Goal: Task Accomplishment & Management: Complete application form

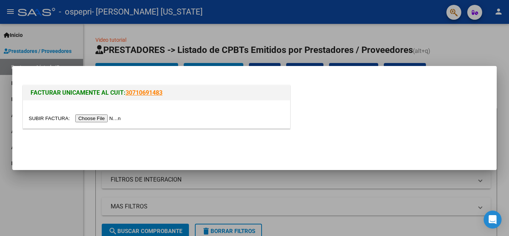
click at [93, 118] on input "file" at bounding box center [76, 119] width 94 height 8
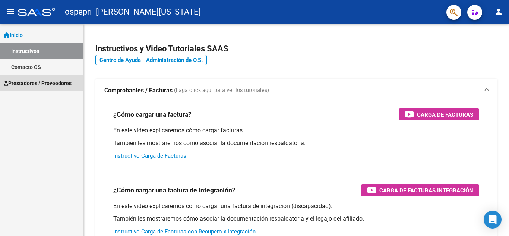
click at [27, 84] on span "Prestadores / Proveedores" at bounding box center [38, 83] width 68 height 8
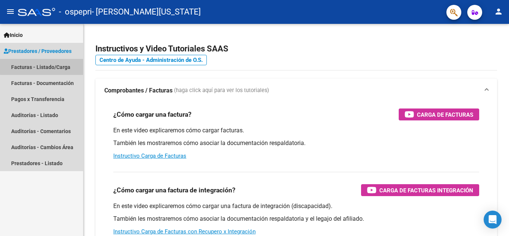
click at [44, 65] on link "Facturas - Listado/Carga" at bounding box center [41, 67] width 83 height 16
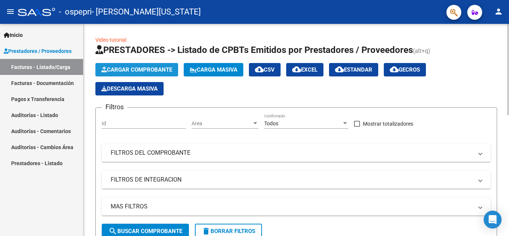
click at [118, 68] on span "Cargar Comprobante" at bounding box center [136, 69] width 71 height 7
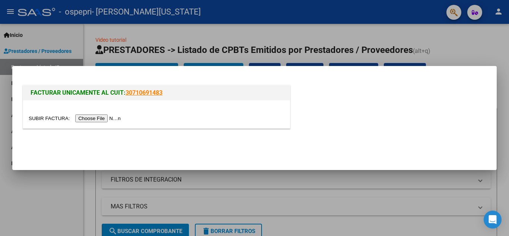
click at [104, 118] on input "file" at bounding box center [76, 119] width 94 height 8
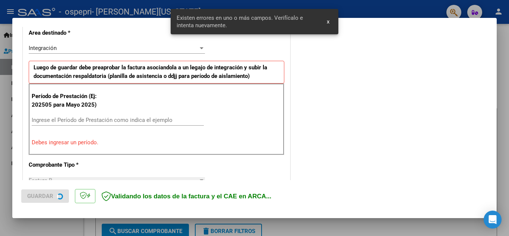
scroll to position [169, 0]
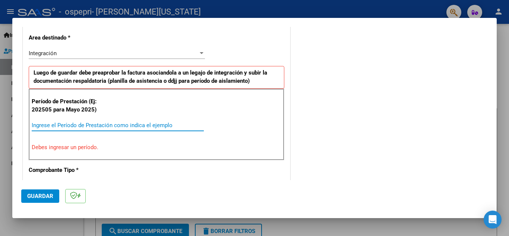
click at [114, 126] on input "Ingrese el Período de Prestación como indica el ejemplo" at bounding box center [118, 125] width 172 height 7
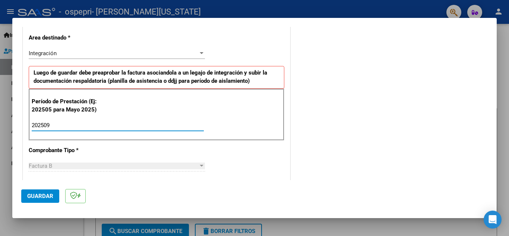
type input "202509"
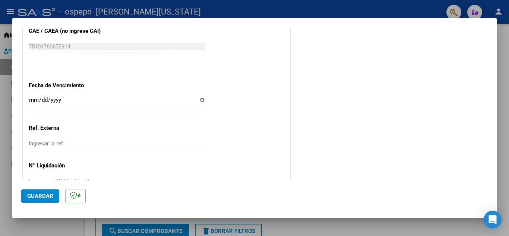
scroll to position [482, 0]
click at [29, 97] on input "Ingresar la fecha" at bounding box center [117, 103] width 176 height 12
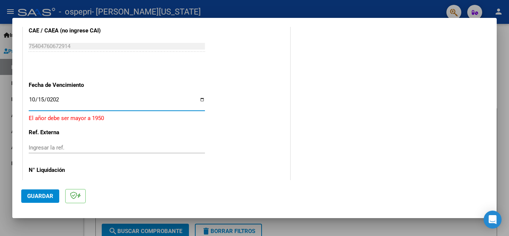
type input "[DATE]"
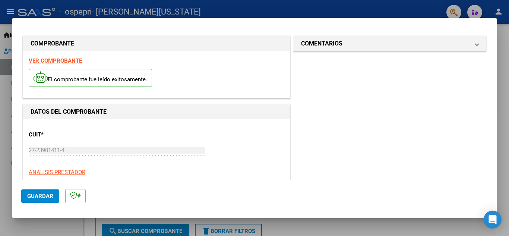
scroll to position [0, 0]
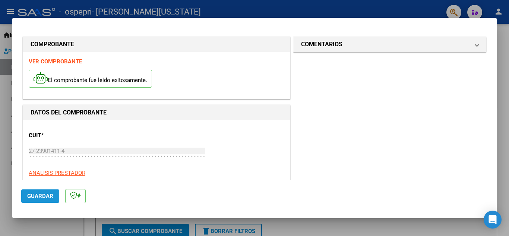
click at [43, 193] on span "Guardar" at bounding box center [40, 196] width 26 height 7
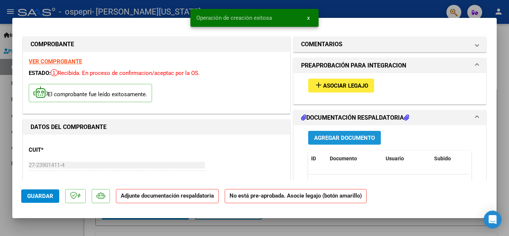
click at [337, 135] on span "Agregar Documento" at bounding box center [344, 138] width 61 height 7
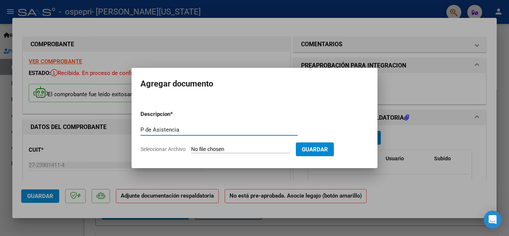
type input "P de Asistencia"
click at [224, 150] on input "Seleccionar Archivo" at bounding box center [240, 149] width 99 height 7
type input "C:\fakepath\0001 [PERSON_NAME].pdf"
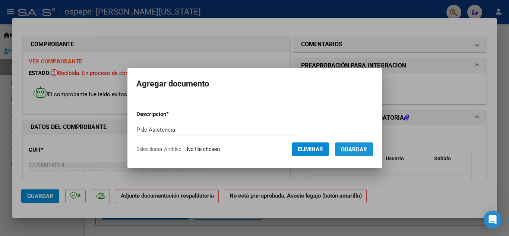
click at [367, 146] on span "Guardar" at bounding box center [354, 149] width 26 height 7
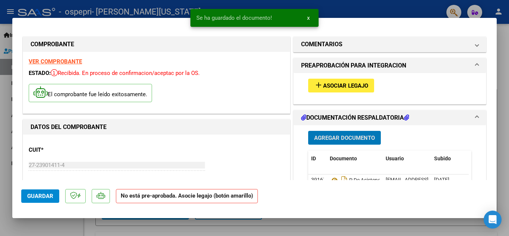
click at [351, 87] on span "Asociar Legajo" at bounding box center [345, 85] width 45 height 7
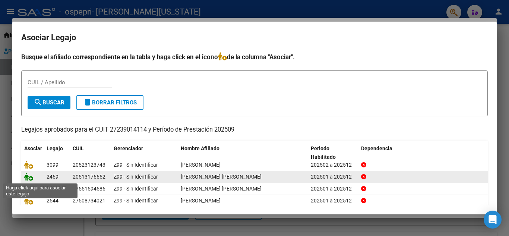
click at [24, 179] on icon at bounding box center [28, 177] width 9 height 8
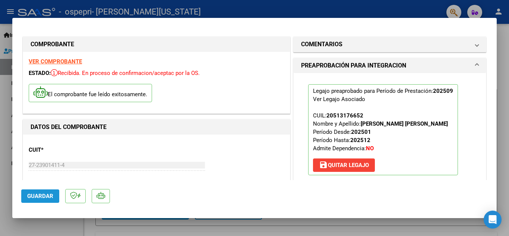
click at [32, 194] on span "Guardar" at bounding box center [40, 196] width 26 height 7
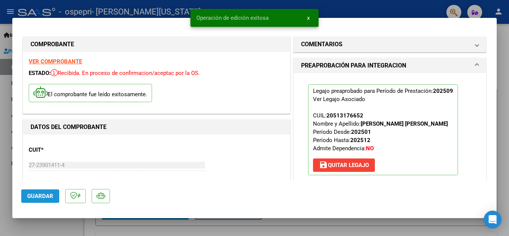
click at [32, 194] on span "Guardar" at bounding box center [40, 196] width 26 height 7
click at [6, 151] on div at bounding box center [254, 118] width 509 height 236
type input "$ 0,00"
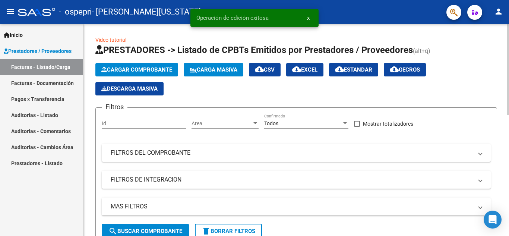
click at [141, 65] on button "Cargar Comprobante" at bounding box center [136, 69] width 83 height 13
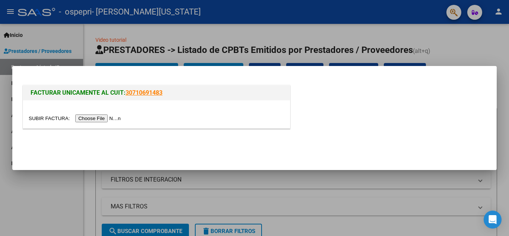
click at [88, 117] on input "file" at bounding box center [76, 119] width 94 height 8
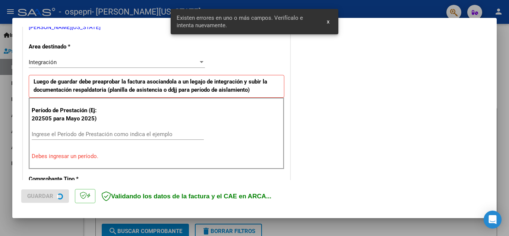
scroll to position [169, 0]
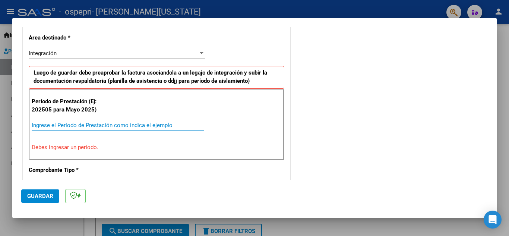
click at [82, 126] on input "Ingrese el Período de Prestación como indica el ejemplo" at bounding box center [118, 125] width 172 height 7
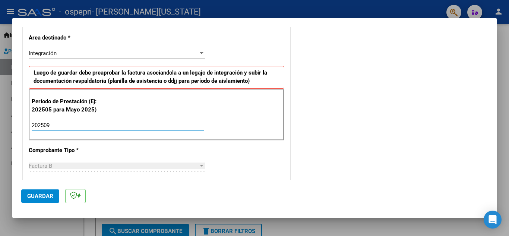
type input "202509"
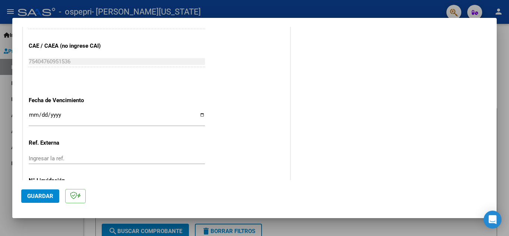
scroll to position [467, 0]
click at [32, 114] on input "Ingresar la fecha" at bounding box center [117, 118] width 176 height 12
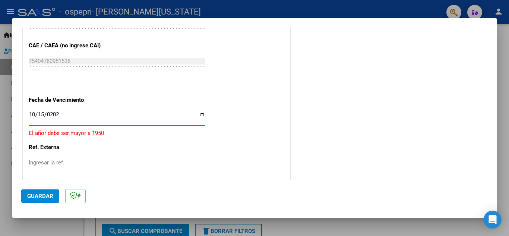
type input "[DATE]"
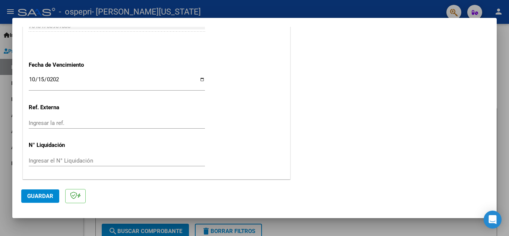
scroll to position [503, 0]
click at [40, 195] on span "Guardar" at bounding box center [40, 196] width 26 height 7
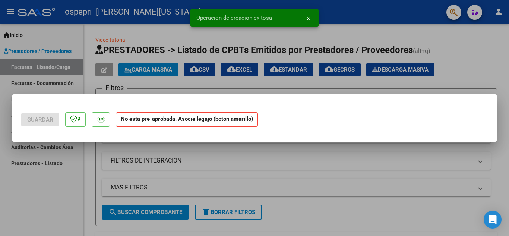
scroll to position [0, 0]
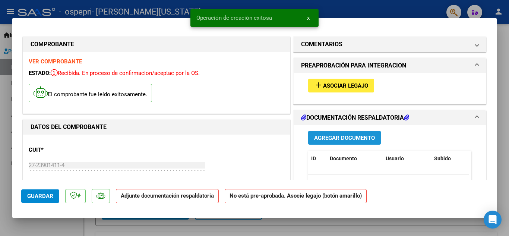
click at [339, 135] on span "Agregar Documento" at bounding box center [344, 138] width 61 height 7
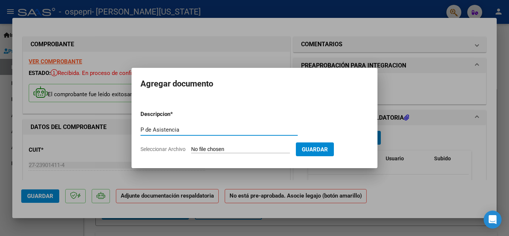
type input "P de Asistencia"
click at [235, 149] on input "Seleccionar Archivo" at bounding box center [240, 149] width 99 height 7
type input "C:\fakepath\0002 [PERSON_NAME].pdf"
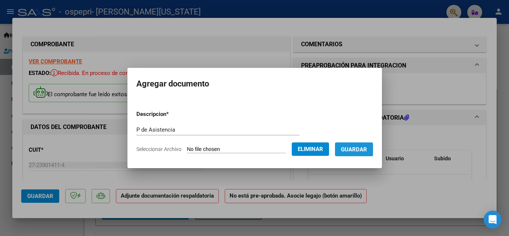
click at [367, 149] on span "Guardar" at bounding box center [354, 149] width 26 height 7
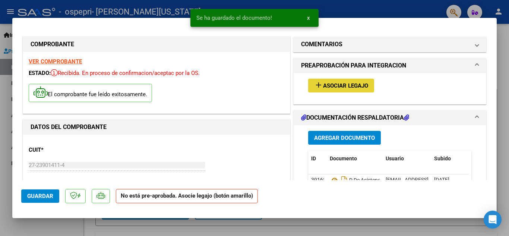
click at [354, 85] on span "Asociar Legajo" at bounding box center [345, 85] width 45 height 7
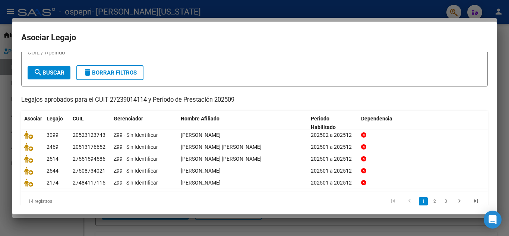
scroll to position [43, 0]
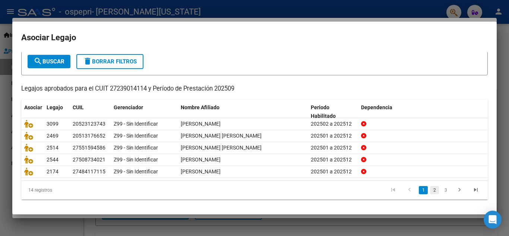
click at [430, 190] on link "2" at bounding box center [434, 190] width 9 height 8
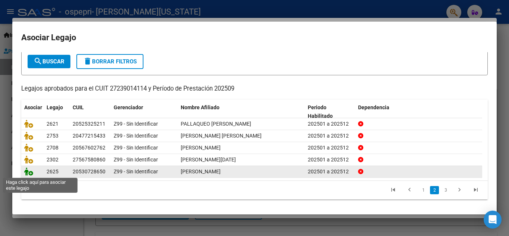
click at [27, 173] on icon at bounding box center [28, 171] width 9 height 8
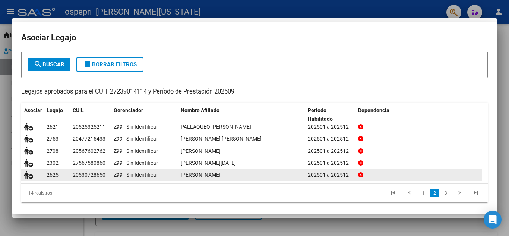
scroll to position [0, 0]
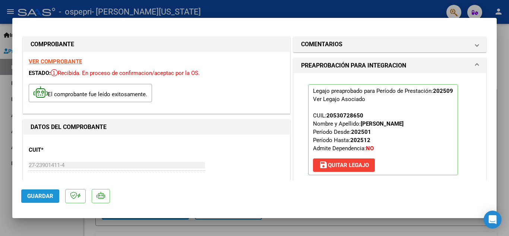
click at [28, 197] on span "Guardar" at bounding box center [40, 196] width 26 height 7
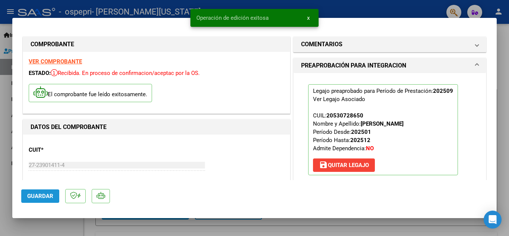
click at [28, 197] on span "Guardar" at bounding box center [40, 196] width 26 height 7
click at [4, 87] on div at bounding box center [254, 118] width 509 height 236
type input "$ 0,00"
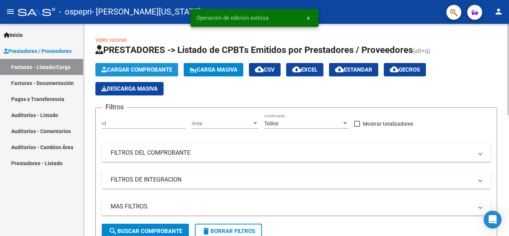
click at [138, 70] on span "Cargar Comprobante" at bounding box center [136, 69] width 71 height 7
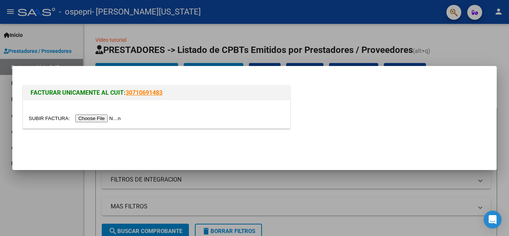
click at [98, 116] on input "file" at bounding box center [76, 119] width 94 height 8
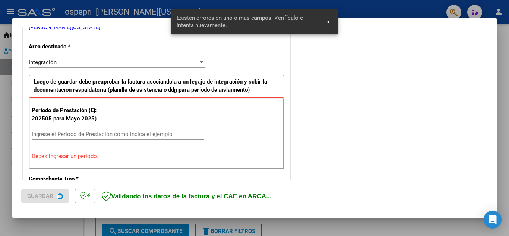
scroll to position [169, 0]
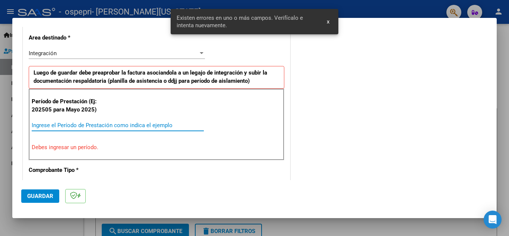
click at [132, 123] on input "Ingrese el Período de Prestación como indica el ejemplo" at bounding box center [118, 125] width 172 height 7
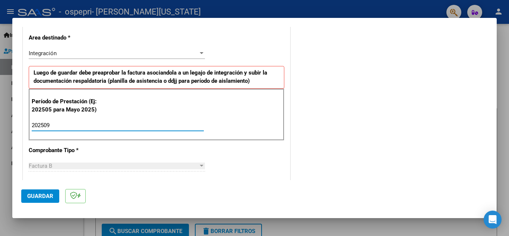
type input "202509"
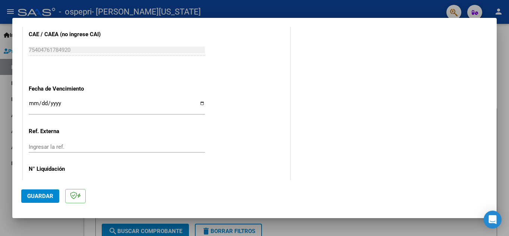
scroll to position [482, 0]
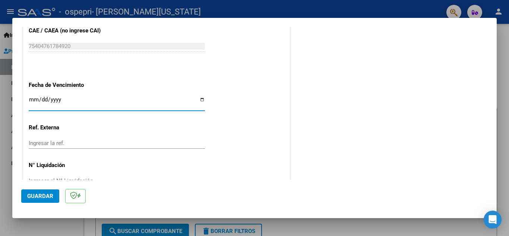
click at [34, 98] on input "Ingresar la fecha" at bounding box center [117, 103] width 176 height 12
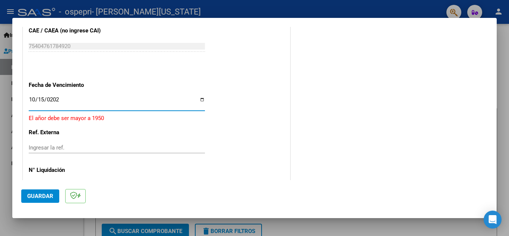
type input "[DATE]"
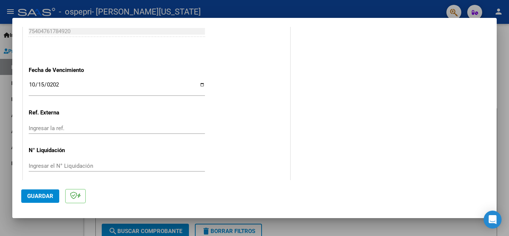
scroll to position [503, 0]
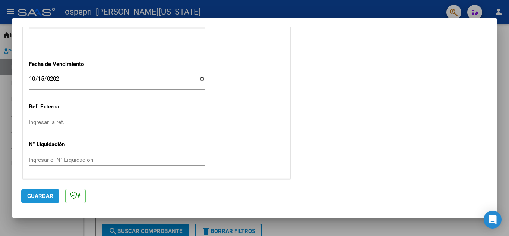
click at [35, 195] on span "Guardar" at bounding box center [40, 196] width 26 height 7
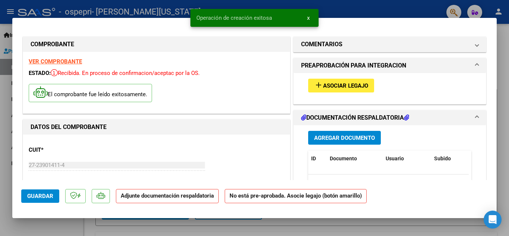
click at [336, 137] on span "Agregar Documento" at bounding box center [344, 138] width 61 height 7
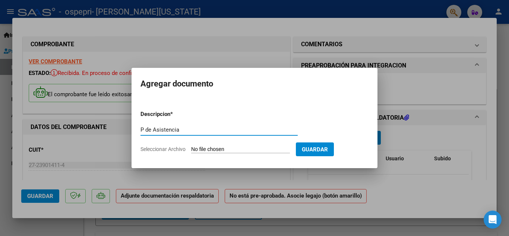
type input "P de Asistencia"
click at [240, 149] on input "Seleccionar Archivo" at bounding box center [240, 149] width 99 height 7
type input "C:\fakepath\0003 [PERSON_NAME].pdf"
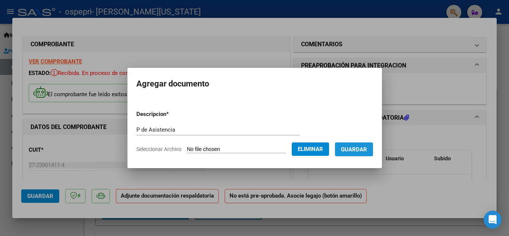
click at [367, 148] on span "Guardar" at bounding box center [354, 149] width 26 height 7
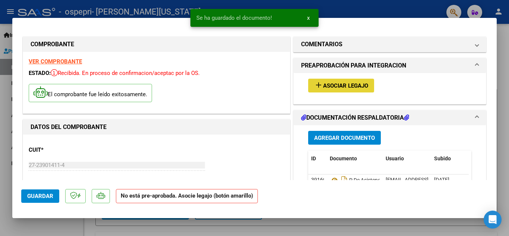
click at [347, 86] on span "Asociar Legajo" at bounding box center [345, 85] width 45 height 7
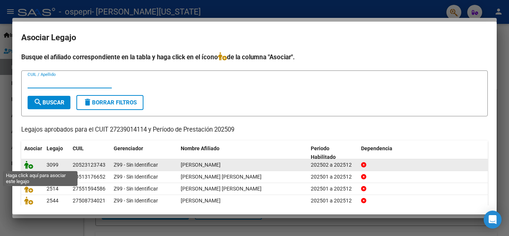
click at [25, 166] on icon at bounding box center [28, 165] width 9 height 8
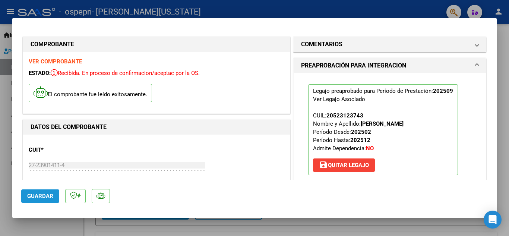
click at [35, 198] on span "Guardar" at bounding box center [40, 196] width 26 height 7
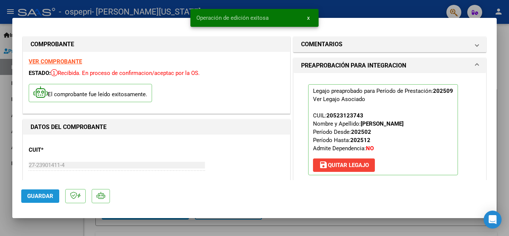
click at [35, 198] on span "Guardar" at bounding box center [40, 196] width 26 height 7
click at [2, 144] on div at bounding box center [254, 118] width 509 height 236
type input "$ 0,00"
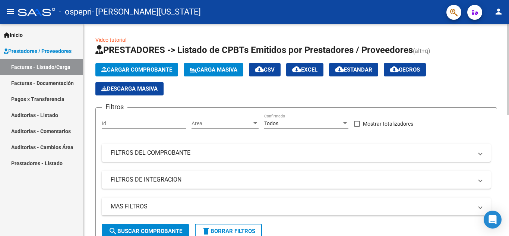
click at [139, 70] on span "Cargar Comprobante" at bounding box center [136, 69] width 71 height 7
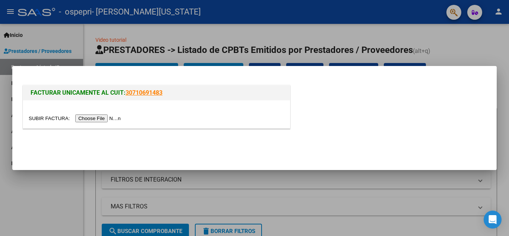
click at [106, 117] on input "file" at bounding box center [76, 119] width 94 height 8
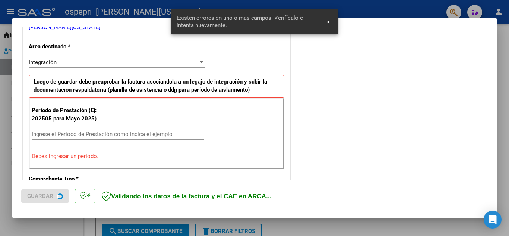
scroll to position [169, 0]
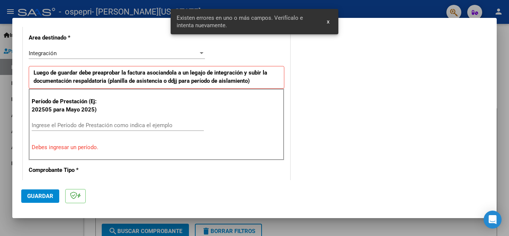
click at [135, 127] on input "Ingrese el Período de Prestación como indica el ejemplo" at bounding box center [118, 125] width 172 height 7
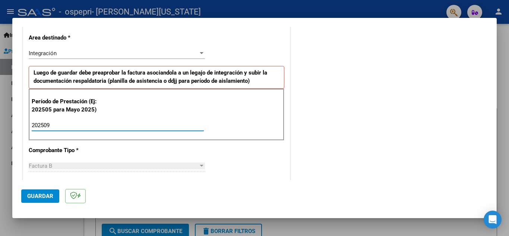
type input "202509"
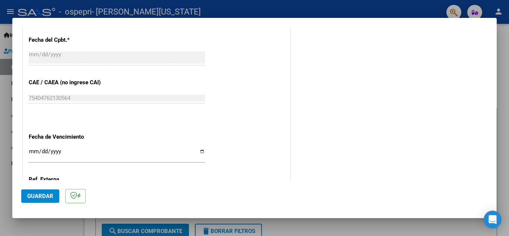
scroll to position [438, 0]
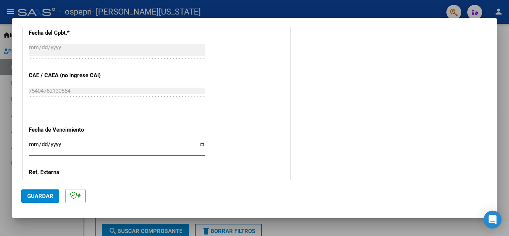
click at [32, 144] on input "Ingresar la fecha" at bounding box center [117, 147] width 176 height 12
type input "[DATE]"
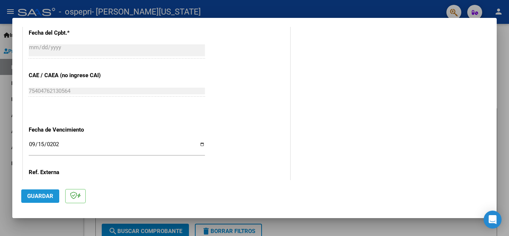
click at [34, 195] on span "Guardar" at bounding box center [40, 196] width 26 height 7
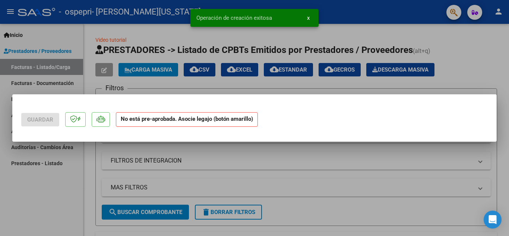
scroll to position [0, 0]
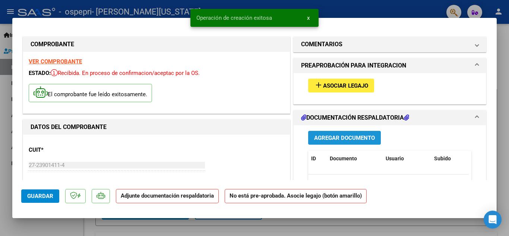
click at [332, 137] on span "Agregar Documento" at bounding box center [344, 138] width 61 height 7
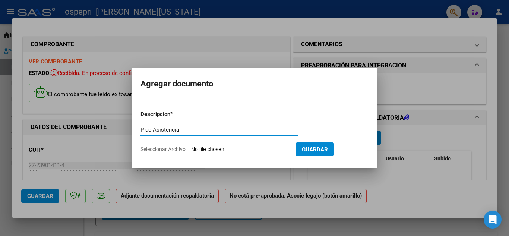
type input "P de Asistencia"
click at [235, 149] on input "Seleccionar Archivo" at bounding box center [240, 149] width 99 height 7
type input "C:\fakepath\0004 [PERSON_NAME].pdf"
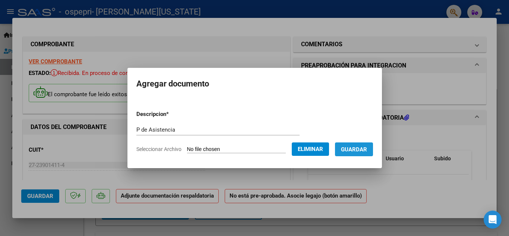
click at [361, 150] on span "Guardar" at bounding box center [354, 149] width 26 height 7
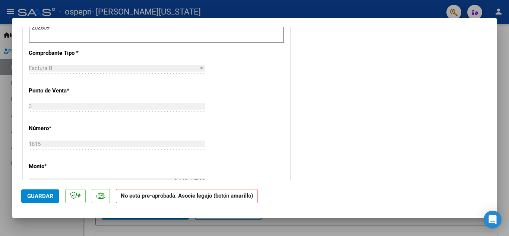
scroll to position [269, 0]
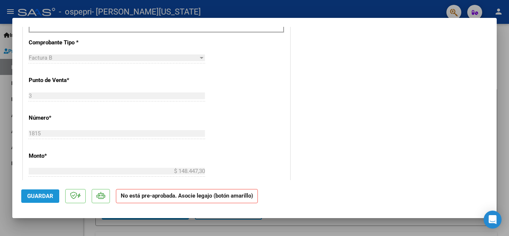
click at [32, 197] on span "Guardar" at bounding box center [40, 196] width 26 height 7
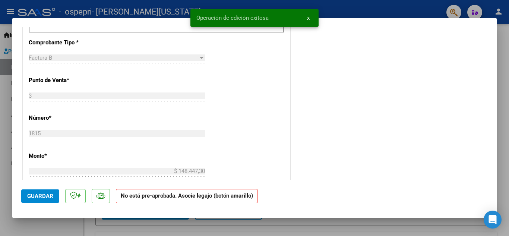
click at [32, 197] on span "Guardar" at bounding box center [40, 196] width 26 height 7
click at [3, 147] on div at bounding box center [254, 118] width 509 height 236
type input "$ 0,00"
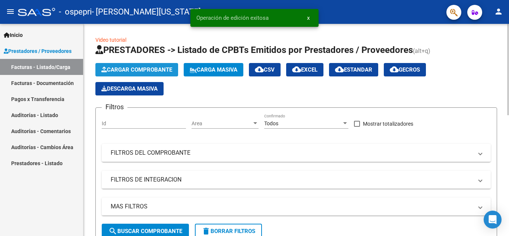
click at [132, 70] on span "Cargar Comprobante" at bounding box center [136, 69] width 71 height 7
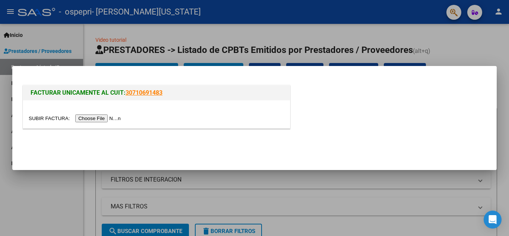
click at [98, 117] on input "file" at bounding box center [76, 119] width 94 height 8
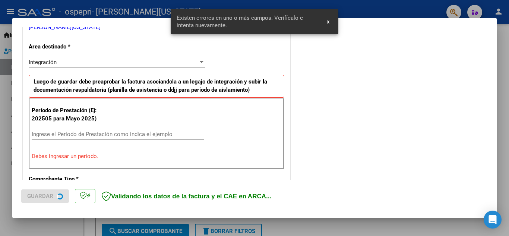
scroll to position [169, 0]
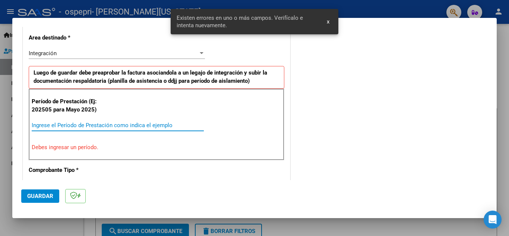
click at [57, 126] on input "Ingrese el Período de Prestación como indica el ejemplo" at bounding box center [118, 125] width 172 height 7
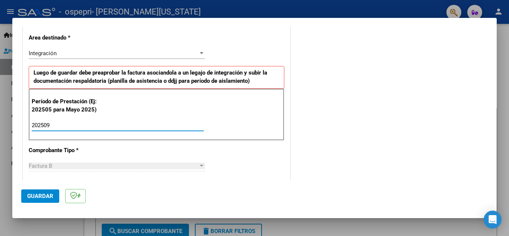
type input "202509"
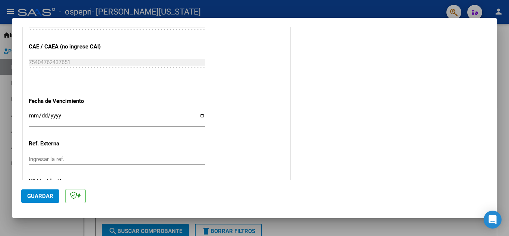
scroll to position [467, 0]
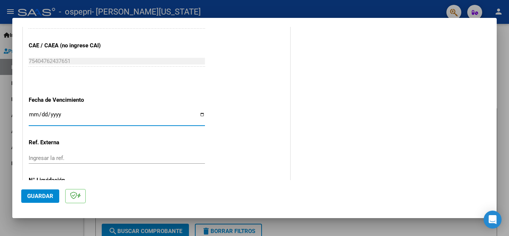
click at [30, 113] on input "Ingresar la fecha" at bounding box center [117, 118] width 176 height 12
type input "[DATE]"
click at [30, 192] on button "Guardar" at bounding box center [40, 195] width 38 height 13
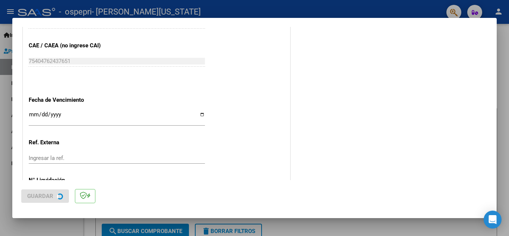
scroll to position [0, 0]
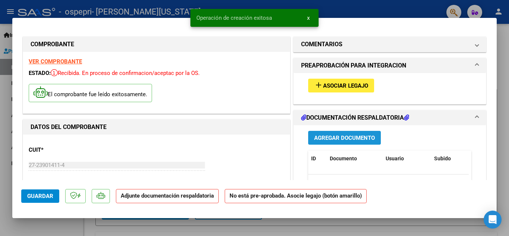
click at [348, 139] on span "Agregar Documento" at bounding box center [344, 138] width 61 height 7
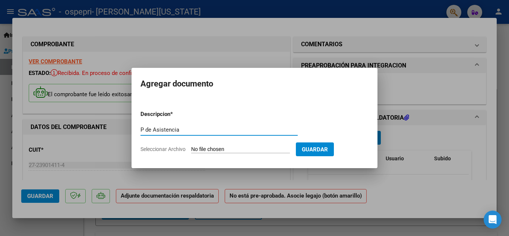
type input "P de Asistencia"
click at [234, 151] on input "Seleccionar Archivo" at bounding box center [240, 149] width 99 height 7
type input "C:\fakepath\0005 [PERSON_NAME].pdf"
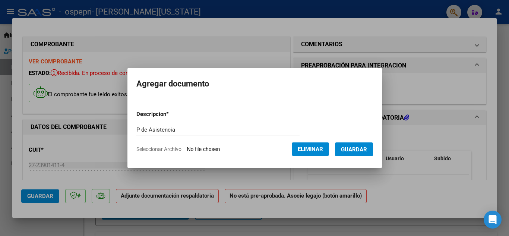
click at [364, 148] on span "Guardar" at bounding box center [354, 149] width 26 height 7
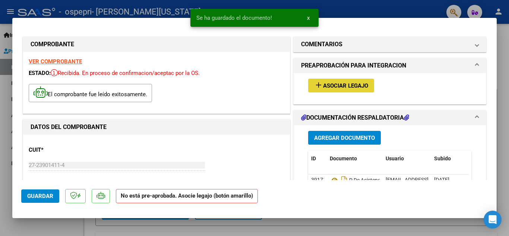
click at [345, 84] on span "Asociar Legajo" at bounding box center [345, 85] width 45 height 7
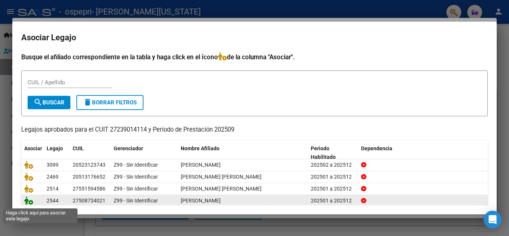
click at [27, 204] on icon at bounding box center [28, 201] width 9 height 8
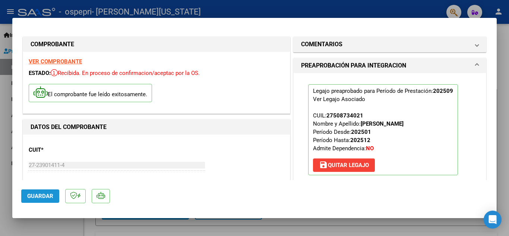
click at [40, 194] on span "Guardar" at bounding box center [40, 196] width 26 height 7
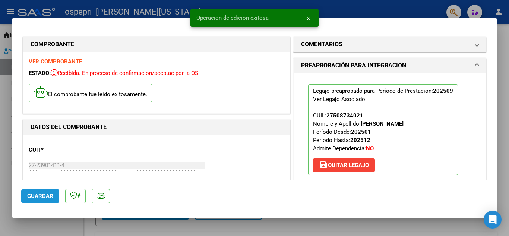
click at [40, 194] on span "Guardar" at bounding box center [40, 196] width 26 height 7
click at [4, 147] on div at bounding box center [254, 118] width 509 height 236
type input "$ 0,00"
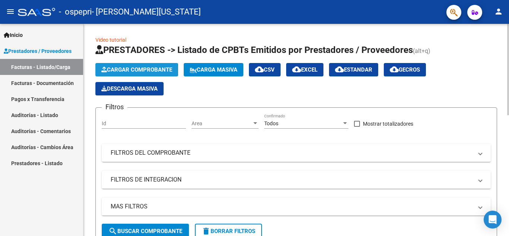
click at [140, 70] on span "Cargar Comprobante" at bounding box center [136, 69] width 71 height 7
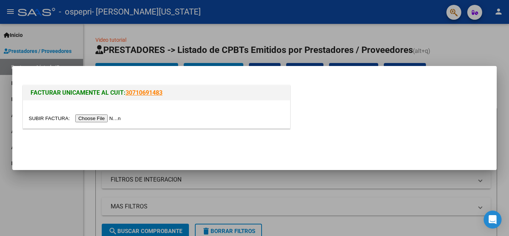
click at [97, 117] on input "file" at bounding box center [76, 119] width 94 height 8
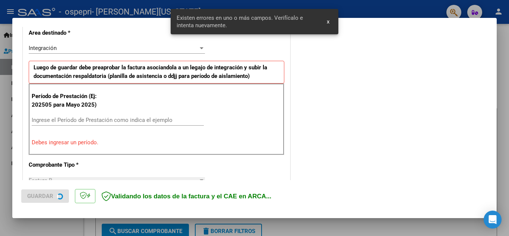
scroll to position [169, 0]
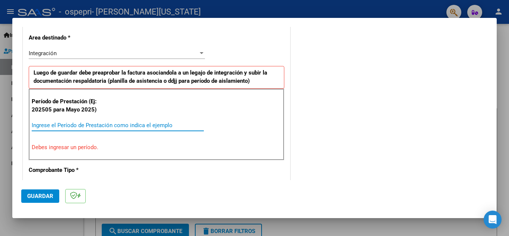
click at [54, 126] on input "Ingrese el Período de Prestación como indica el ejemplo" at bounding box center [118, 125] width 172 height 7
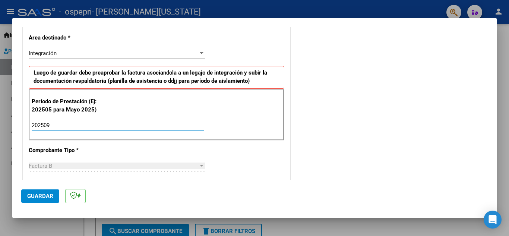
type input "202509"
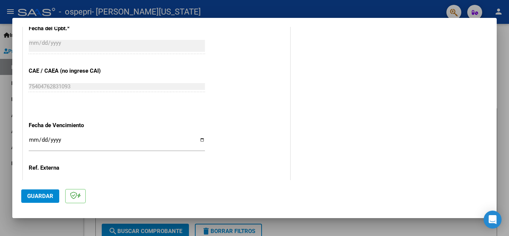
scroll to position [452, 0]
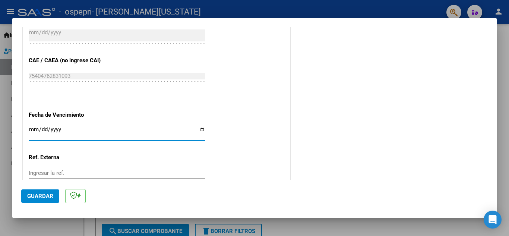
click at [29, 129] on input "Ingresar la fecha" at bounding box center [117, 132] width 176 height 12
type input "[DATE]"
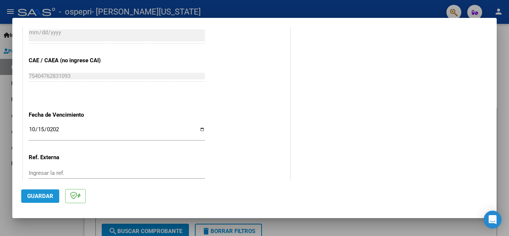
click at [38, 195] on span "Guardar" at bounding box center [40, 196] width 26 height 7
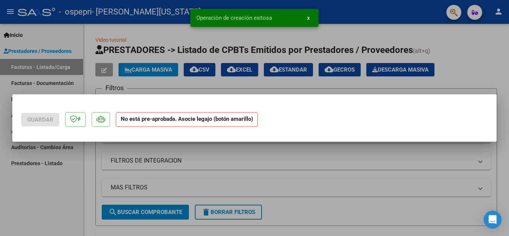
scroll to position [0, 0]
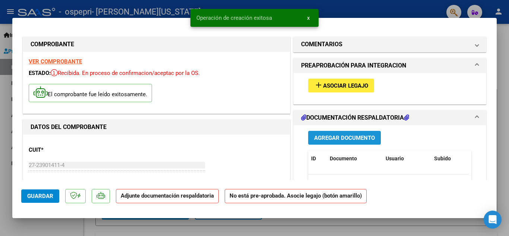
click at [338, 138] on span "Agregar Documento" at bounding box center [344, 138] width 61 height 7
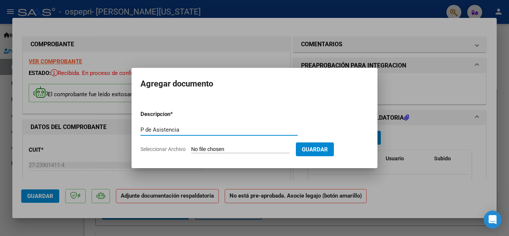
type input "P de Asistencia"
click at [250, 150] on input "Seleccionar Archivo" at bounding box center [240, 149] width 99 height 7
type input "C:\fakepath\0006 [PERSON_NAME].pdf"
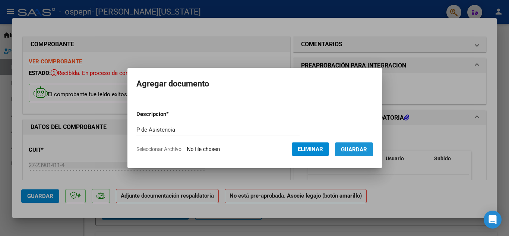
click at [366, 150] on span "Guardar" at bounding box center [354, 149] width 26 height 7
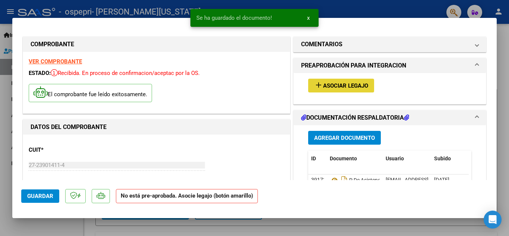
click at [342, 85] on span "Asociar Legajo" at bounding box center [345, 85] width 45 height 7
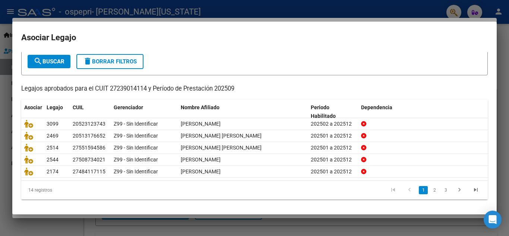
scroll to position [43, 0]
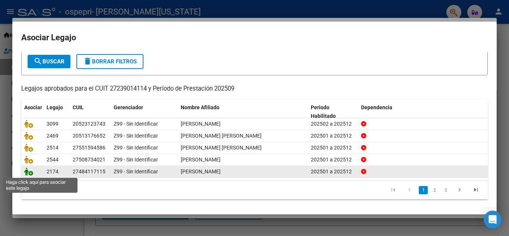
click at [25, 173] on icon at bounding box center [28, 171] width 9 height 8
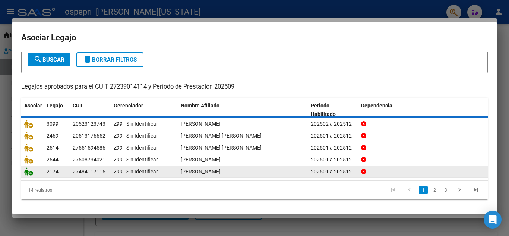
scroll to position [0, 0]
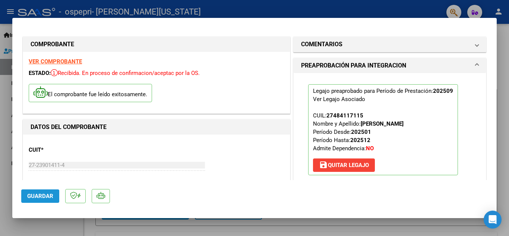
click at [29, 200] on span "Guardar" at bounding box center [40, 196] width 26 height 7
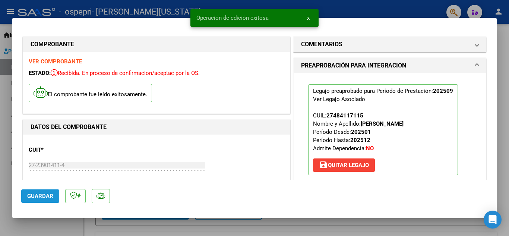
click at [38, 195] on span "Guardar" at bounding box center [40, 196] width 26 height 7
click at [9, 92] on div at bounding box center [254, 118] width 509 height 236
type input "$ 0,00"
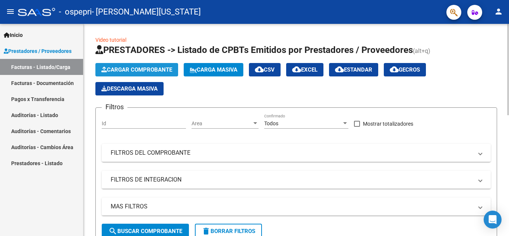
click at [131, 69] on span "Cargar Comprobante" at bounding box center [136, 69] width 71 height 7
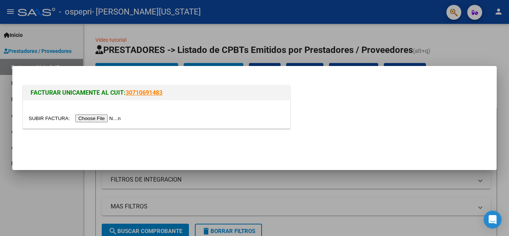
click at [106, 116] on input "file" at bounding box center [76, 119] width 94 height 8
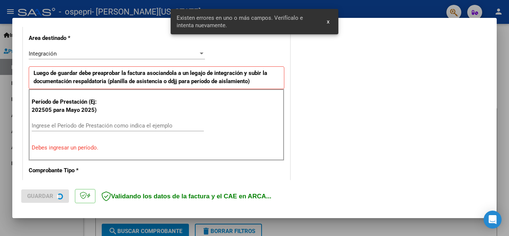
scroll to position [169, 0]
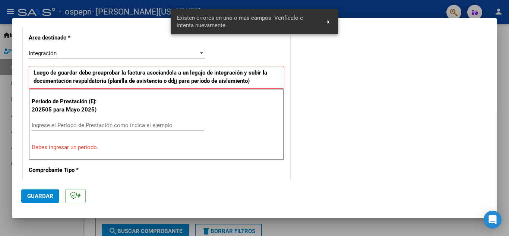
click at [100, 124] on input "Ingrese el Período de Prestación como indica el ejemplo" at bounding box center [118, 125] width 172 height 7
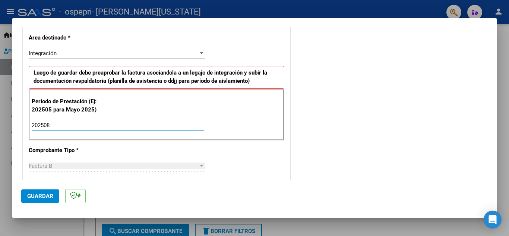
type input "202509"
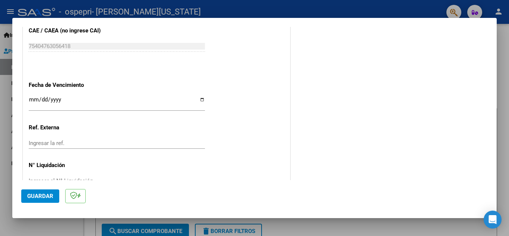
scroll to position [502, 0]
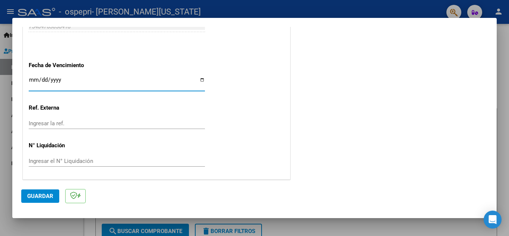
click at [29, 79] on input "Ingresar la fecha" at bounding box center [117, 83] width 176 height 12
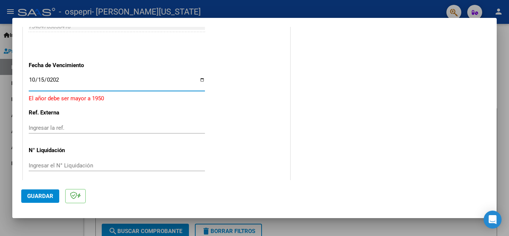
type input "[DATE]"
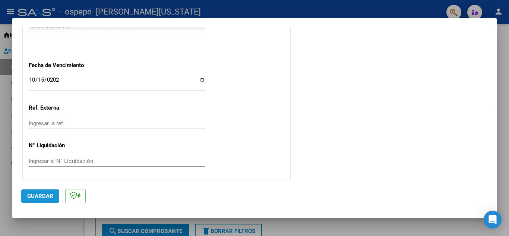
click at [45, 194] on span "Guardar" at bounding box center [40, 196] width 26 height 7
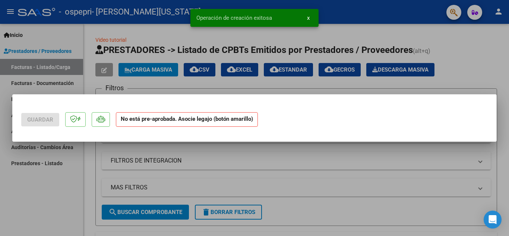
scroll to position [0, 0]
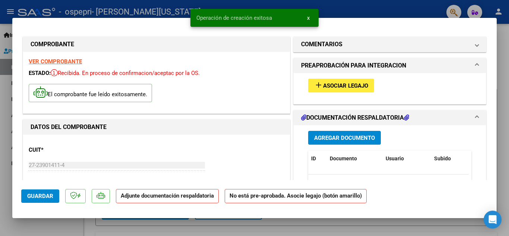
click at [344, 137] on span "Agregar Documento" at bounding box center [344, 138] width 61 height 7
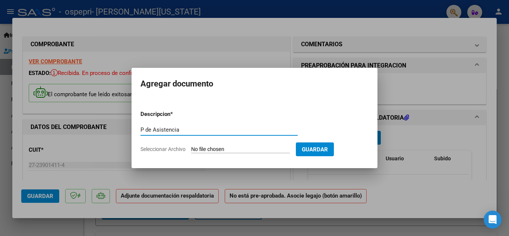
type input "P de Asistencia"
click at [258, 144] on form "Descripcion * P de Asistencia Escriba aquí una descripcion Seleccionar Archivo …" at bounding box center [255, 131] width 228 height 54
click at [230, 148] on input "Seleccionar Archivo" at bounding box center [240, 149] width 99 height 7
type input "C:\fakepath\0007 [PERSON_NAME].pdf"
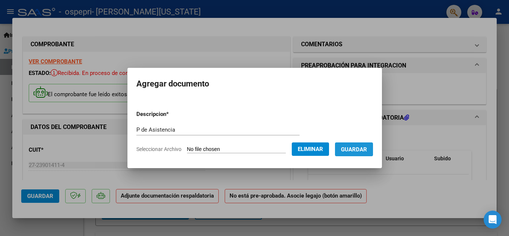
click at [366, 146] on span "Guardar" at bounding box center [354, 149] width 26 height 7
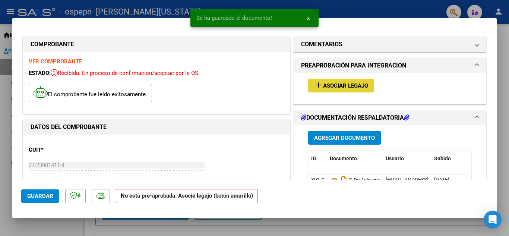
click at [357, 85] on span "Asociar Legajo" at bounding box center [345, 85] width 45 height 7
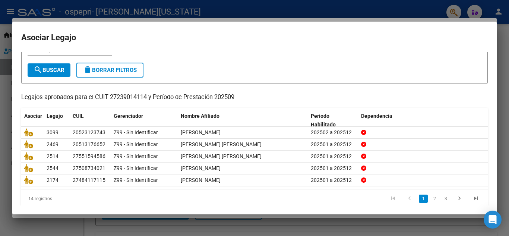
scroll to position [43, 0]
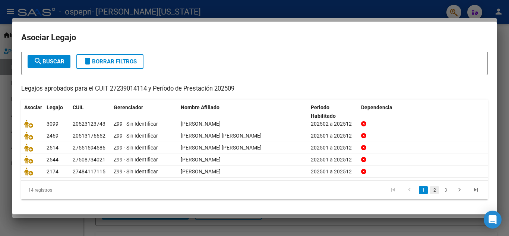
click at [431, 190] on link "2" at bounding box center [434, 190] width 9 height 8
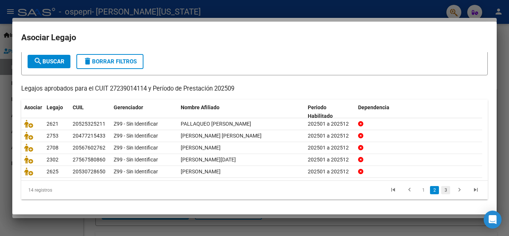
click at [443, 190] on link "3" at bounding box center [446, 190] width 9 height 8
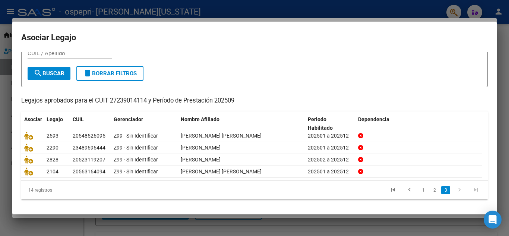
scroll to position [31, 0]
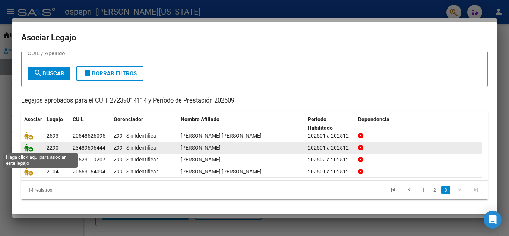
click at [29, 145] on icon at bounding box center [28, 148] width 9 height 8
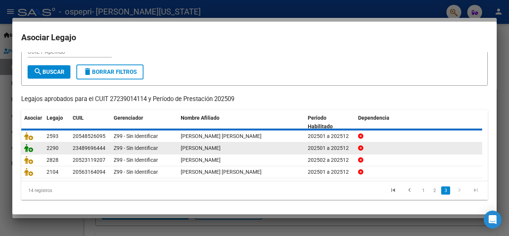
scroll to position [0, 0]
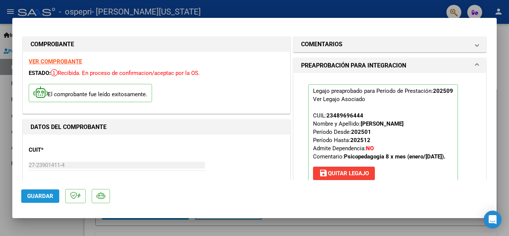
click at [29, 195] on span "Guardar" at bounding box center [40, 196] width 26 height 7
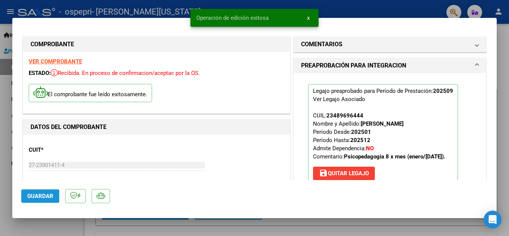
click at [29, 195] on span "Guardar" at bounding box center [40, 196] width 26 height 7
click at [2, 138] on div at bounding box center [254, 118] width 509 height 236
type input "$ 0,00"
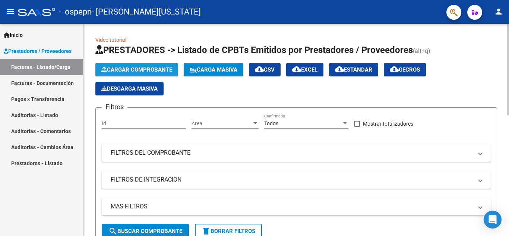
click at [128, 69] on span "Cargar Comprobante" at bounding box center [136, 69] width 71 height 7
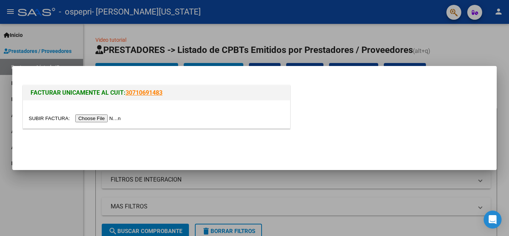
click at [105, 119] on input "file" at bounding box center [76, 119] width 94 height 8
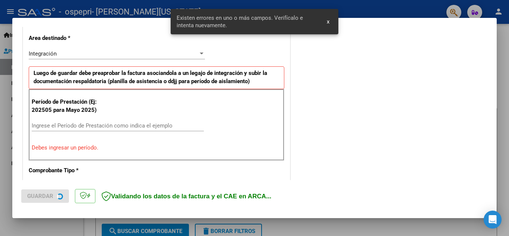
scroll to position [169, 0]
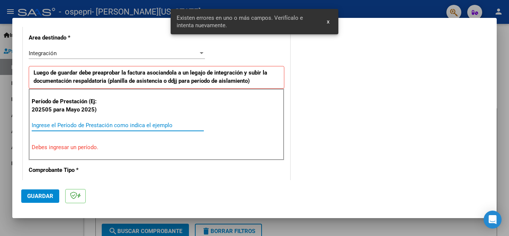
click at [147, 123] on input "Ingrese el Período de Prestación como indica el ejemplo" at bounding box center [118, 125] width 172 height 7
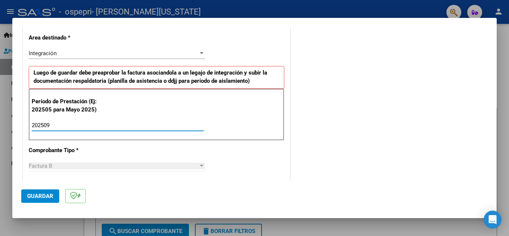
type input "202509"
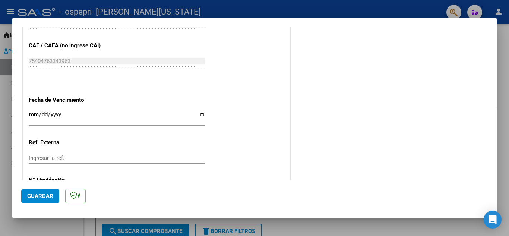
scroll to position [482, 0]
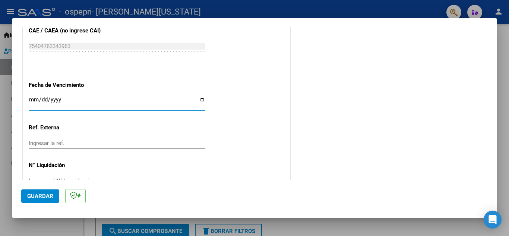
click at [33, 98] on input "Ingresar la fecha" at bounding box center [117, 103] width 176 height 12
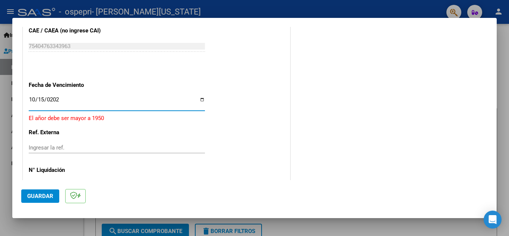
type input "[DATE]"
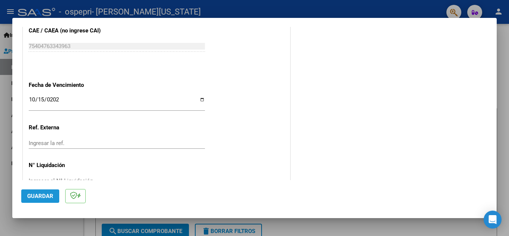
click at [38, 195] on span "Guardar" at bounding box center [40, 196] width 26 height 7
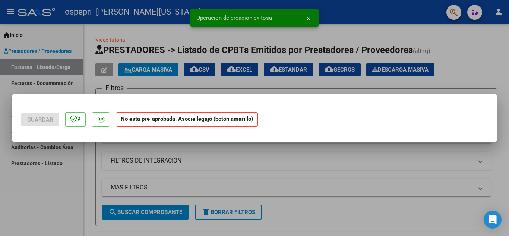
scroll to position [0, 0]
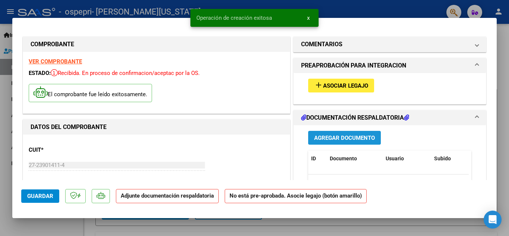
click at [346, 138] on span "Agregar Documento" at bounding box center [344, 138] width 61 height 7
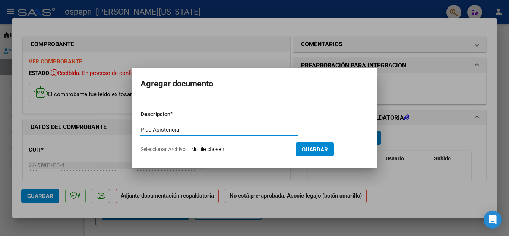
type input "P de Asistencia"
click at [243, 149] on input "Seleccionar Archivo" at bounding box center [240, 149] width 99 height 7
type input "C:\fakepath\0008 [PERSON_NAME].pdf"
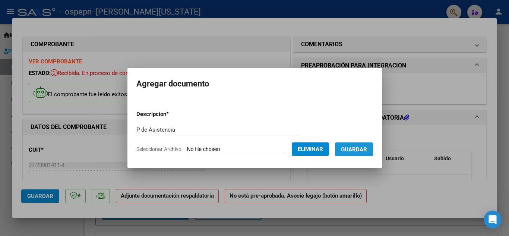
click at [367, 148] on span "Guardar" at bounding box center [354, 149] width 26 height 7
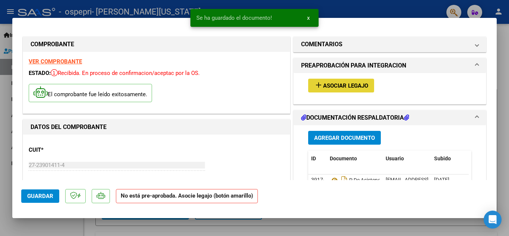
click at [344, 83] on span "Asociar Legajo" at bounding box center [345, 85] width 45 height 7
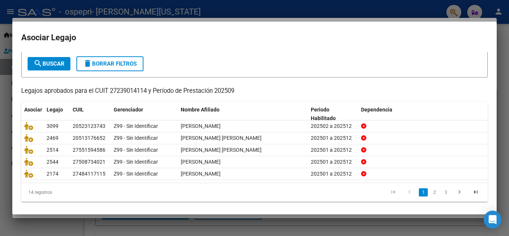
scroll to position [43, 0]
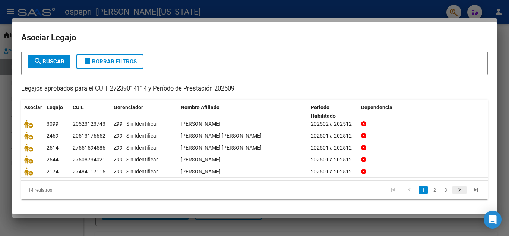
click at [455, 191] on icon "go to next page" at bounding box center [460, 190] width 10 height 9
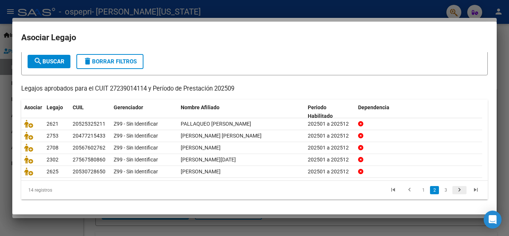
click at [455, 191] on icon "go to next page" at bounding box center [460, 190] width 10 height 9
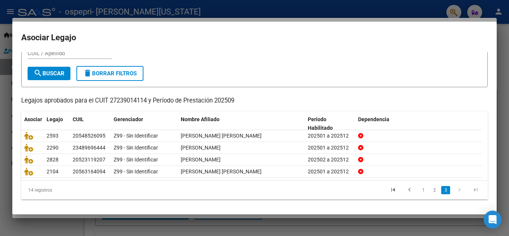
scroll to position [31, 0]
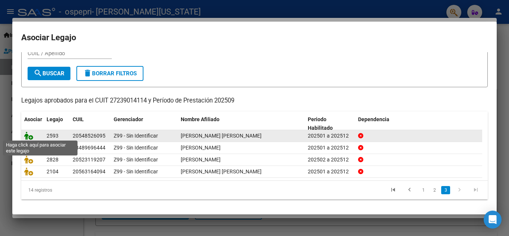
click at [26, 133] on icon at bounding box center [28, 136] width 9 height 8
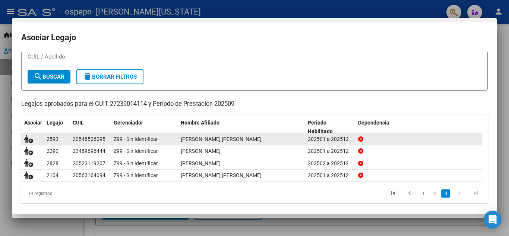
scroll to position [0, 0]
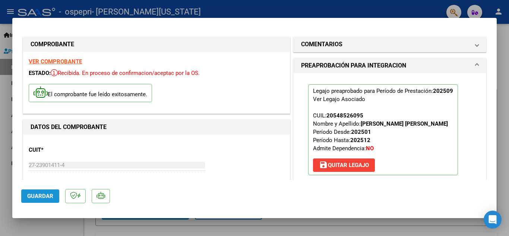
click at [42, 192] on button "Guardar" at bounding box center [40, 195] width 38 height 13
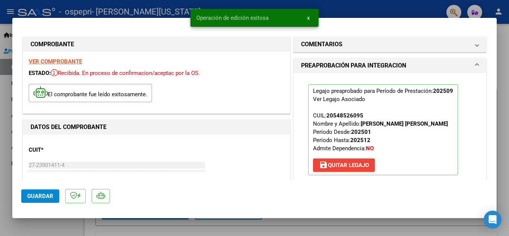
click at [42, 192] on button "Guardar" at bounding box center [40, 195] width 38 height 13
click at [3, 134] on div at bounding box center [254, 118] width 509 height 236
type input "$ 0,00"
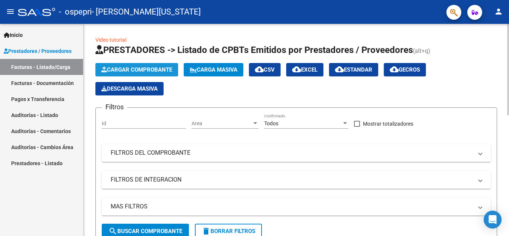
click at [129, 72] on span "Cargar Comprobante" at bounding box center [136, 69] width 71 height 7
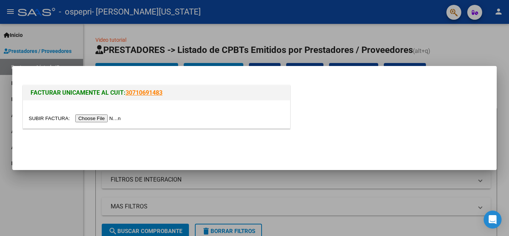
click at [103, 118] on input "file" at bounding box center [76, 119] width 94 height 8
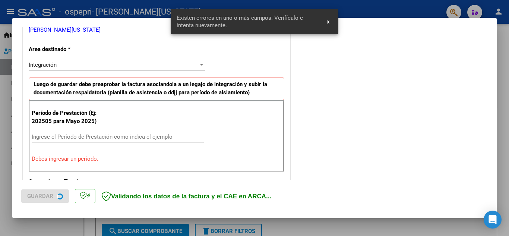
scroll to position [183, 0]
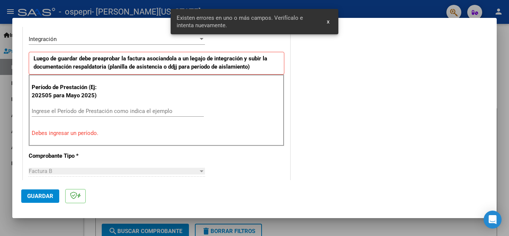
click at [114, 109] on input "Ingrese el Período de Prestación como indica el ejemplo" at bounding box center [118, 111] width 172 height 7
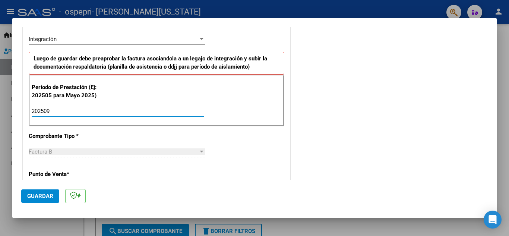
type input "202509"
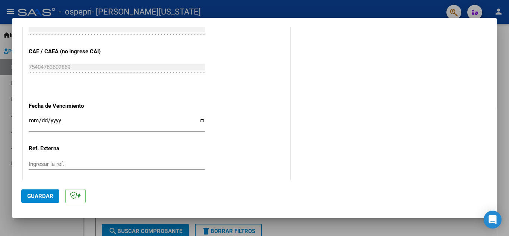
scroll to position [503, 0]
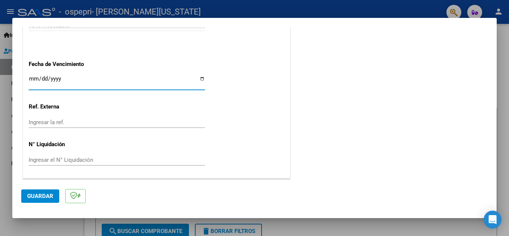
click at [32, 78] on input "Ingresar la fecha" at bounding box center [117, 82] width 176 height 12
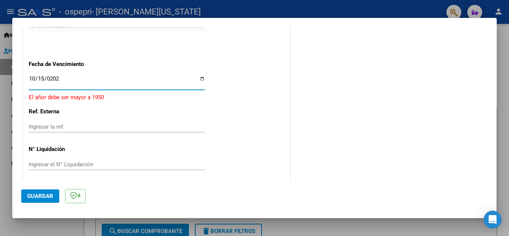
type input "[DATE]"
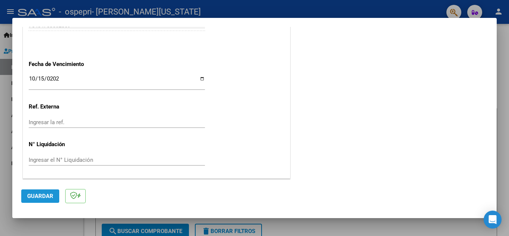
click at [35, 192] on button "Guardar" at bounding box center [40, 195] width 38 height 13
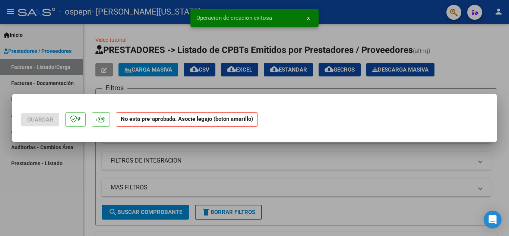
scroll to position [0, 0]
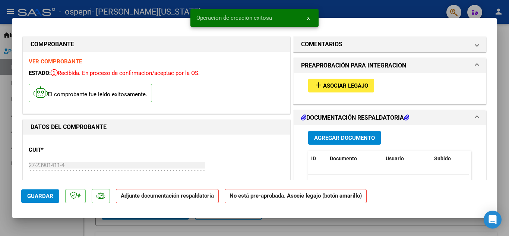
click at [323, 140] on span "Agregar Documento" at bounding box center [344, 138] width 61 height 7
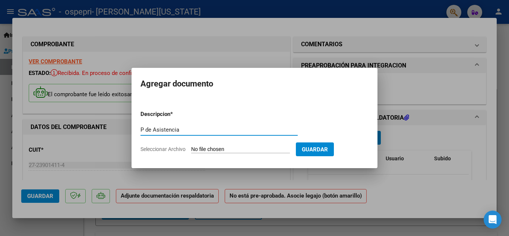
type input "P de Asistencia"
click at [228, 151] on input "Seleccionar Archivo" at bounding box center [240, 149] width 99 height 7
type input "C:\fakepath\009 [PERSON_NAME].pdf"
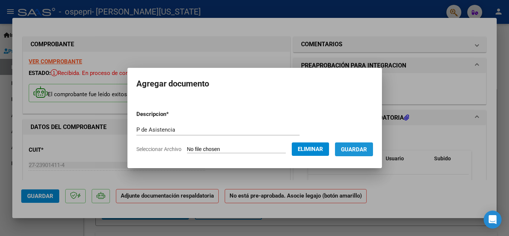
click at [366, 148] on span "Guardar" at bounding box center [354, 149] width 26 height 7
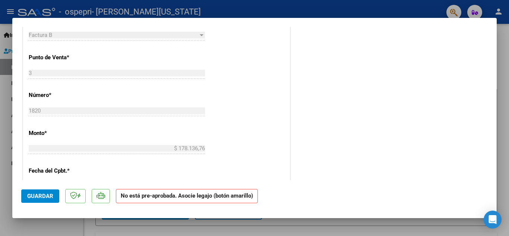
scroll to position [298, 0]
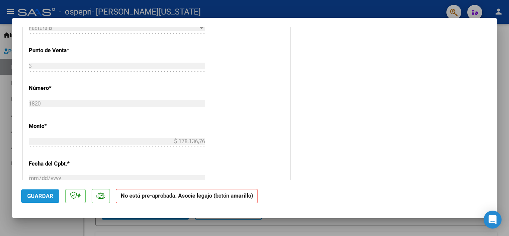
click at [33, 196] on span "Guardar" at bounding box center [40, 196] width 26 height 7
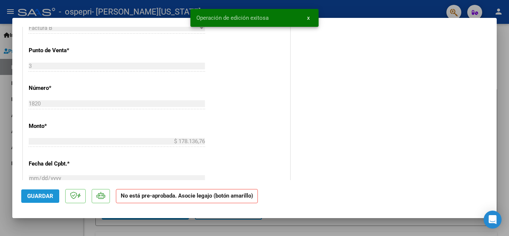
click at [33, 196] on span "Guardar" at bounding box center [40, 196] width 26 height 7
click at [4, 135] on div at bounding box center [254, 118] width 509 height 236
type input "$ 0,00"
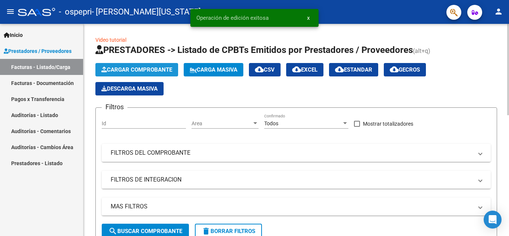
click at [154, 68] on span "Cargar Comprobante" at bounding box center [136, 69] width 71 height 7
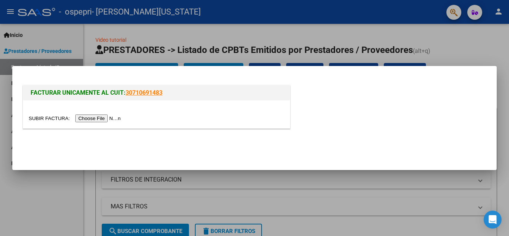
click at [99, 115] on input "file" at bounding box center [76, 119] width 94 height 8
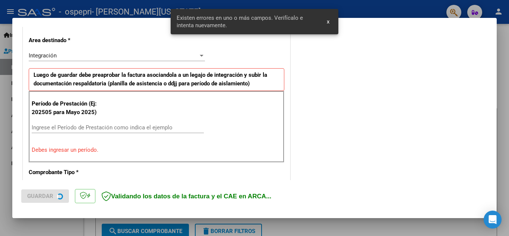
scroll to position [169, 0]
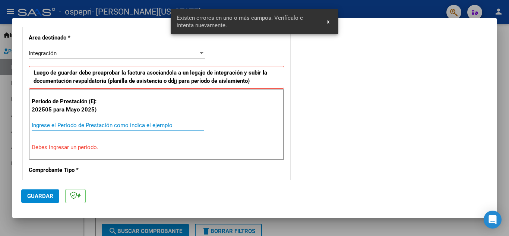
click at [68, 127] on input "Ingrese el Período de Prestación como indica el ejemplo" at bounding box center [118, 125] width 172 height 7
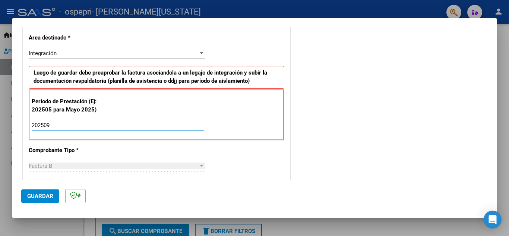
type input "202509"
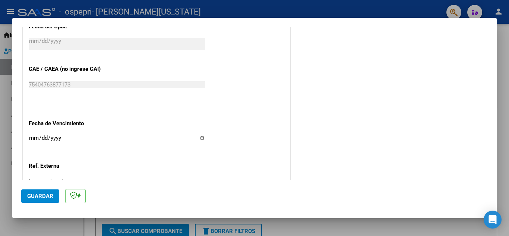
scroll to position [452, 0]
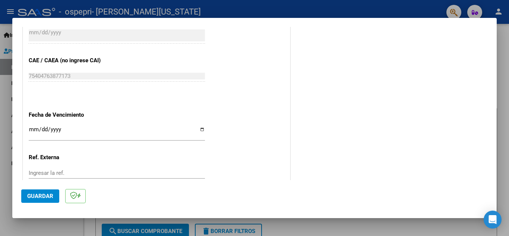
click at [29, 126] on div "Ingresar la fecha" at bounding box center [117, 133] width 176 height 16
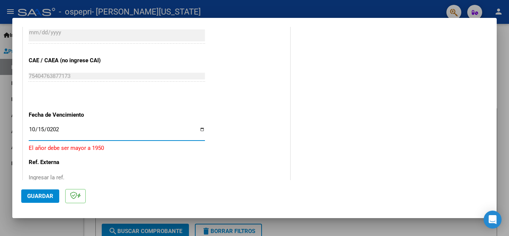
type input "[DATE]"
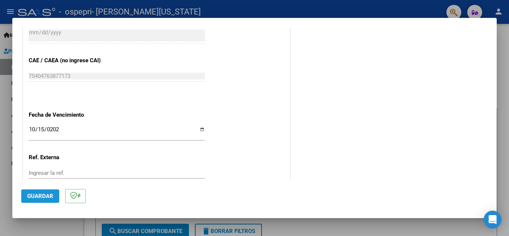
click at [42, 190] on button "Guardar" at bounding box center [40, 195] width 38 height 13
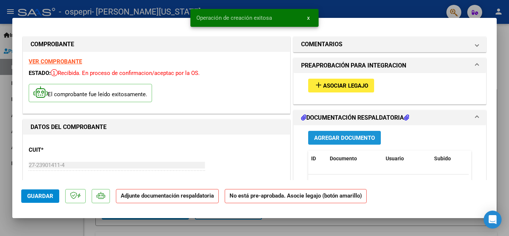
click at [330, 142] on button "Agregar Documento" at bounding box center [344, 138] width 73 height 14
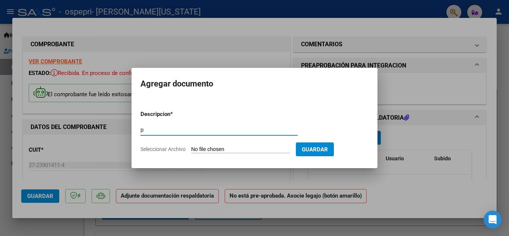
type input "p"
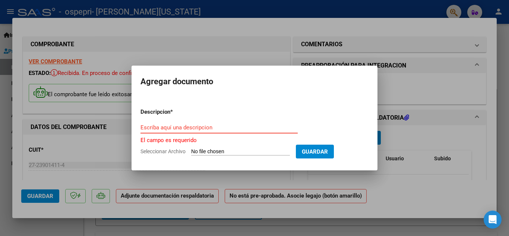
click at [173, 129] on input "Escriba aquí una descripcion" at bounding box center [219, 127] width 157 height 7
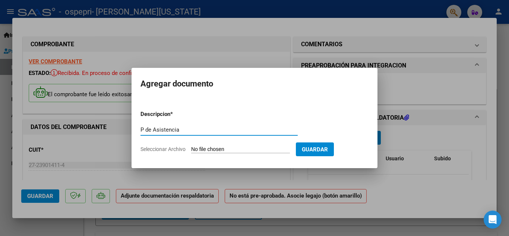
type input "P de Asistencia"
click at [214, 147] on input "Seleccionar Archivo" at bounding box center [240, 149] width 99 height 7
type input "C:\fakepath\27239014114_006_00003_00001821.pdf"
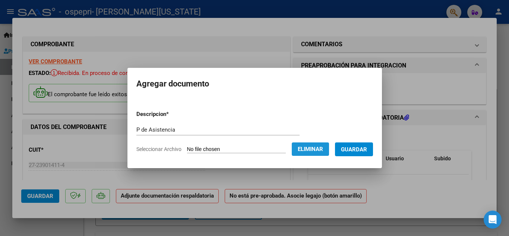
click at [319, 150] on span "Eliminar" at bounding box center [310, 149] width 25 height 7
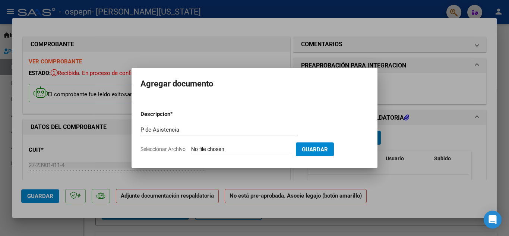
click at [216, 146] on input "Seleccionar Archivo" at bounding box center [240, 149] width 99 height 7
type input "C:\fakepath\0010 [PERSON_NAME].pdf"
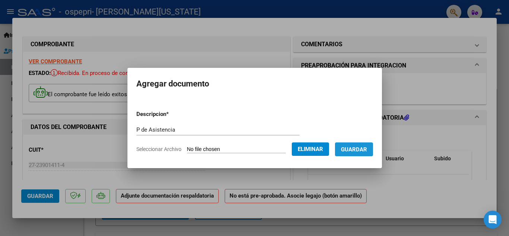
click at [358, 148] on span "Guardar" at bounding box center [354, 149] width 26 height 7
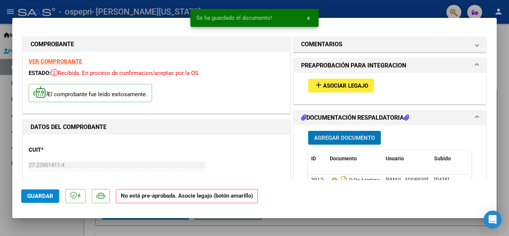
click at [357, 81] on button "add Asociar Legajo" at bounding box center [341, 86] width 66 height 14
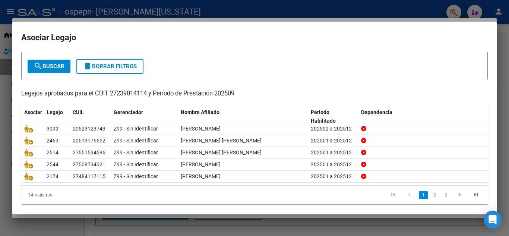
scroll to position [43, 0]
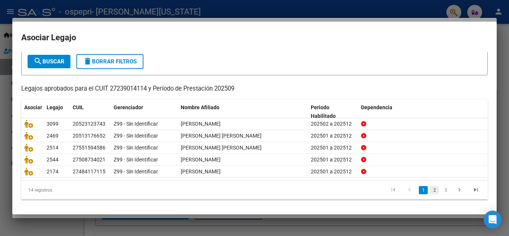
click at [432, 188] on link "2" at bounding box center [434, 190] width 9 height 8
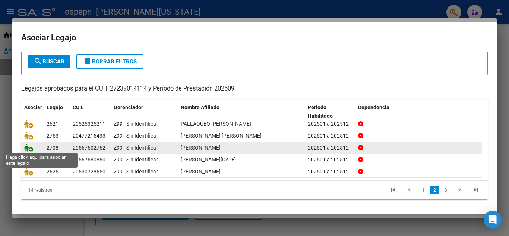
click at [28, 145] on icon at bounding box center [28, 148] width 9 height 8
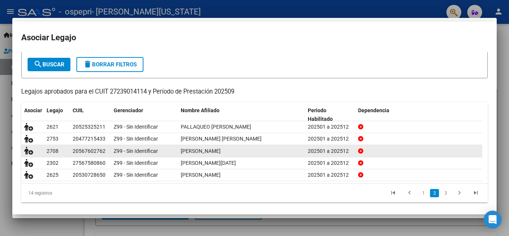
scroll to position [48, 0]
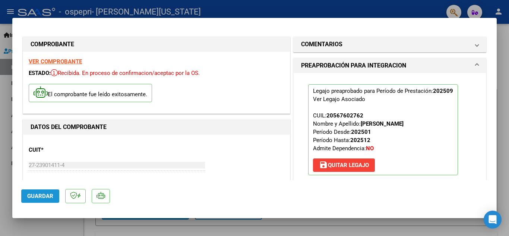
click at [39, 197] on span "Guardar" at bounding box center [40, 196] width 26 height 7
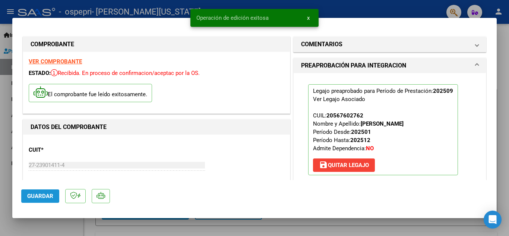
click at [39, 197] on span "Guardar" at bounding box center [40, 196] width 26 height 7
click at [7, 157] on div at bounding box center [254, 118] width 509 height 236
type input "$ 0,00"
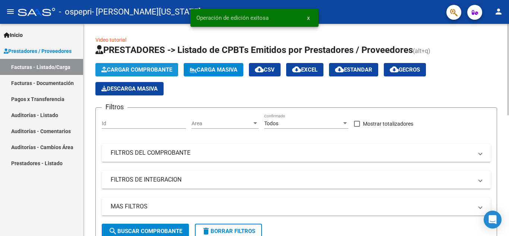
click at [141, 65] on button "Cargar Comprobante" at bounding box center [136, 69] width 83 height 13
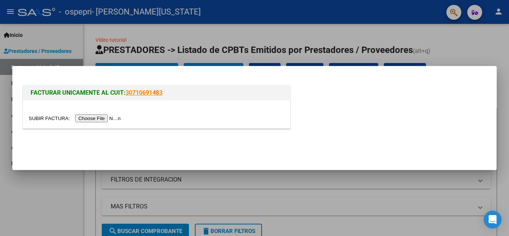
click at [93, 116] on input "file" at bounding box center [76, 119] width 94 height 8
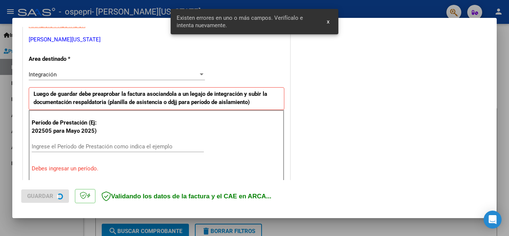
scroll to position [169, 0]
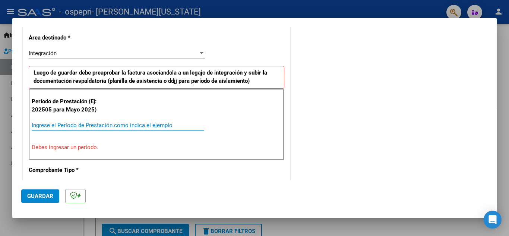
click at [60, 123] on input "Ingrese el Período de Prestación como indica el ejemplo" at bounding box center [118, 125] width 172 height 7
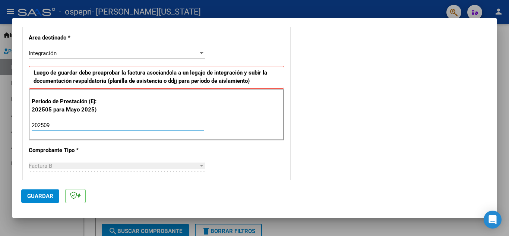
type input "202509"
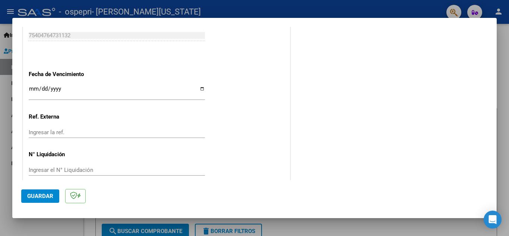
scroll to position [497, 0]
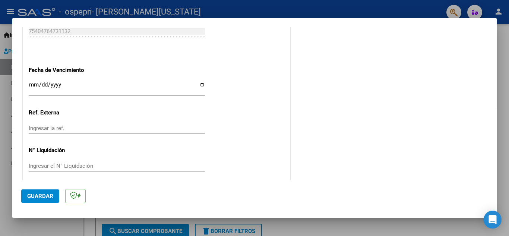
click at [35, 81] on div "Ingresar la fecha" at bounding box center [117, 88] width 176 height 16
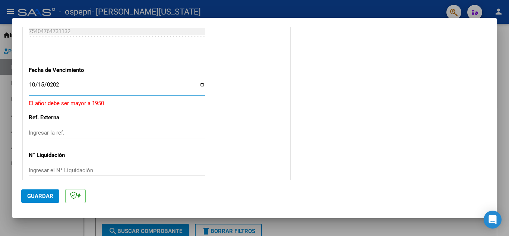
type input "[DATE]"
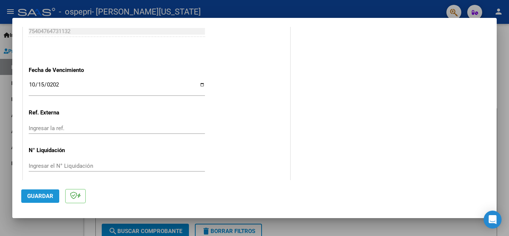
click at [40, 194] on span "Guardar" at bounding box center [40, 196] width 26 height 7
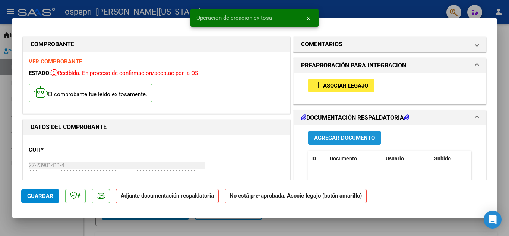
click at [326, 138] on span "Agregar Documento" at bounding box center [344, 138] width 61 height 7
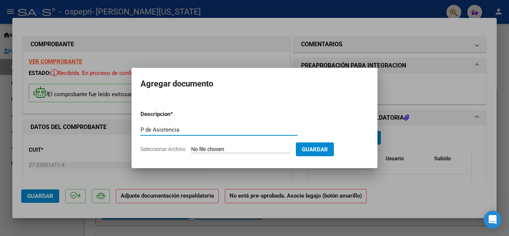
type input "P de Asistencia"
click at [229, 151] on input "Seleccionar Archivo" at bounding box center [240, 149] width 99 height 7
type input "C:\fakepath\0011 [DATE][PERSON_NAME].pdf"
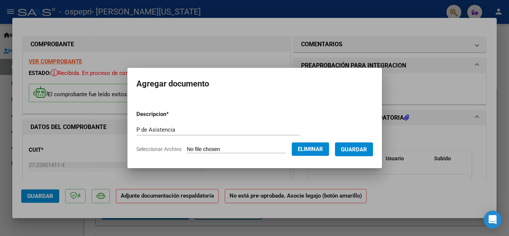
click at [369, 145] on button "Guardar" at bounding box center [354, 149] width 38 height 14
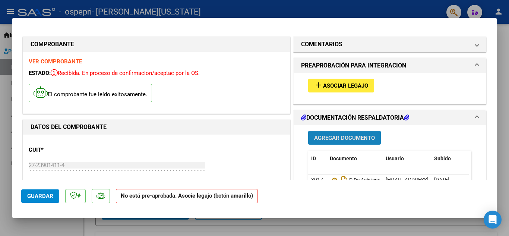
click at [359, 134] on button "Agregar Documento" at bounding box center [344, 138] width 73 height 14
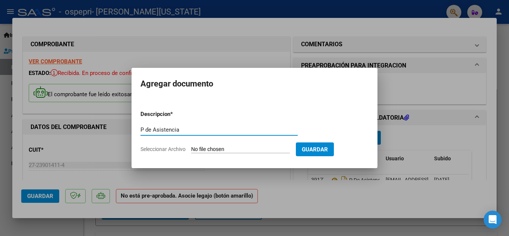
type input "P de Asistencia"
click at [245, 147] on input "Seleccionar Archivo" at bounding box center [240, 149] width 99 height 7
type input "C:\fakepath\0011 [DATE][PERSON_NAME].pdf"
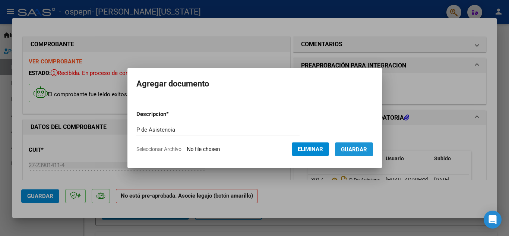
click at [363, 148] on span "Guardar" at bounding box center [354, 149] width 26 height 7
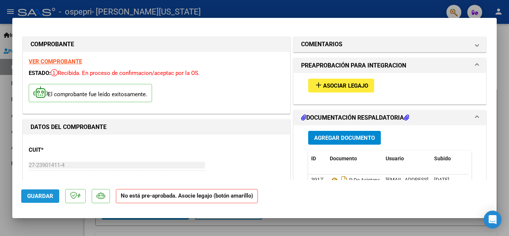
click at [32, 199] on span "Guardar" at bounding box center [40, 196] width 26 height 7
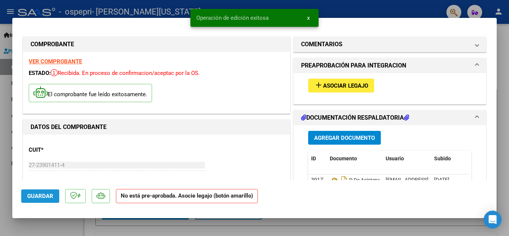
click at [32, 199] on span "Guardar" at bounding box center [40, 196] width 26 height 7
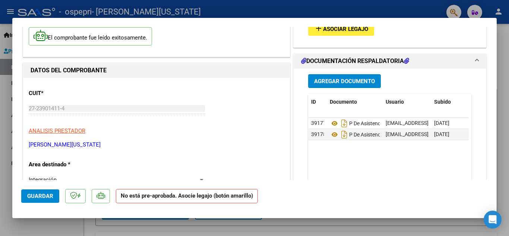
scroll to position [60, 0]
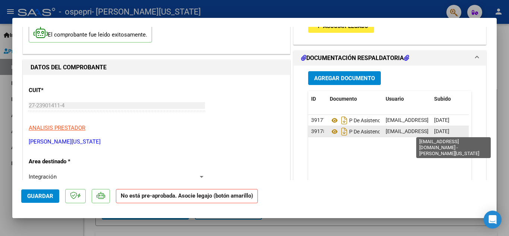
click at [408, 132] on span "[EMAIL_ADDRESS][DOMAIN_NAME] - [PERSON_NAME][US_STATE]" at bounding box center [462, 131] width 153 height 6
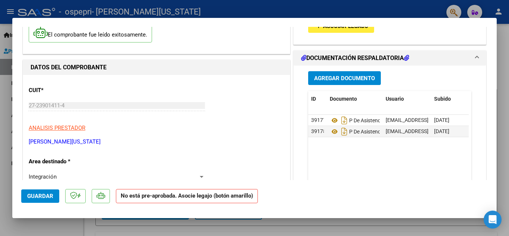
drag, startPoint x: 379, startPoint y: 129, endPoint x: 414, endPoint y: 155, distance: 43.6
click at [414, 155] on datatable-body "39177 P De Asistencia [EMAIL_ADDRESS][DOMAIN_NAME] - [PERSON_NAME][US_STATE] [D…" at bounding box center [388, 149] width 161 height 69
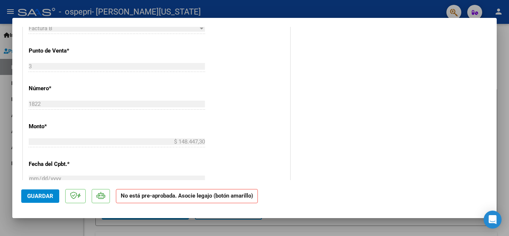
scroll to position [298, 0]
click at [41, 199] on span "Guardar" at bounding box center [40, 196] width 26 height 7
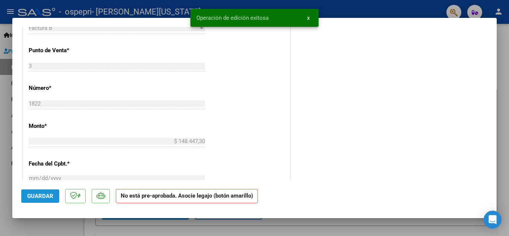
click at [41, 199] on span "Guardar" at bounding box center [40, 196] width 26 height 7
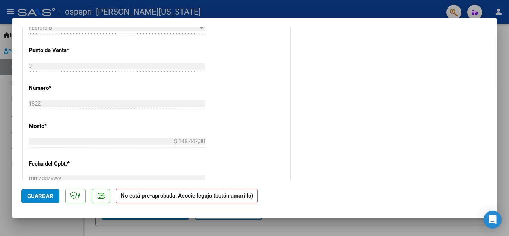
click at [0, 91] on div at bounding box center [254, 118] width 509 height 236
type input "$ 0,00"
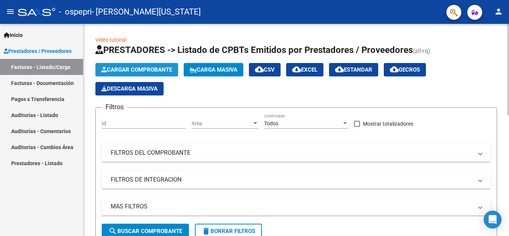
click at [137, 73] on button "Cargar Comprobante" at bounding box center [136, 69] width 83 height 13
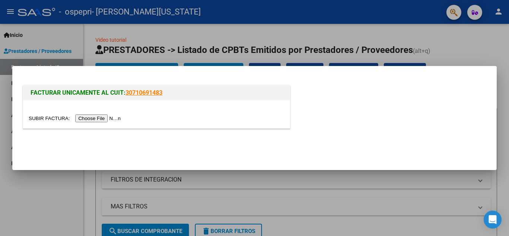
click at [101, 120] on input "file" at bounding box center [76, 119] width 94 height 8
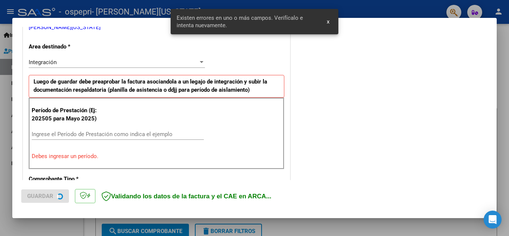
scroll to position [169, 0]
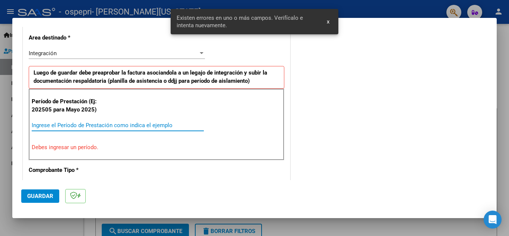
click at [56, 122] on input "Ingrese el Período de Prestación como indica el ejemplo" at bounding box center [118, 125] width 172 height 7
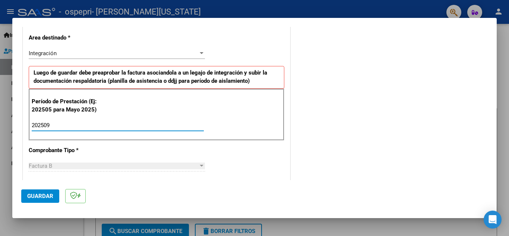
type input "202509"
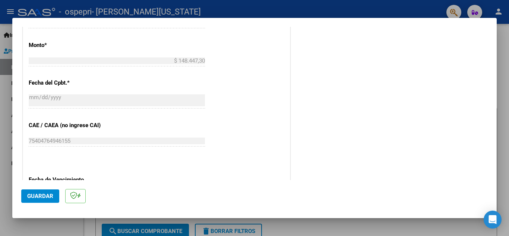
scroll to position [417, 0]
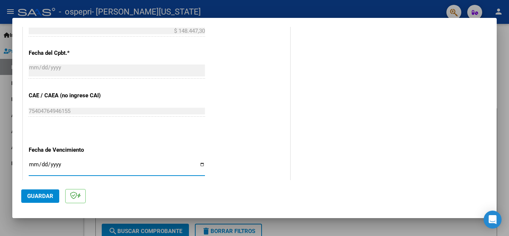
click at [31, 164] on input "Ingresar la fecha" at bounding box center [117, 168] width 176 height 12
type input "[DATE]"
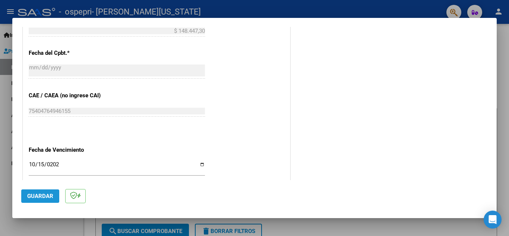
click at [37, 193] on span "Guardar" at bounding box center [40, 196] width 26 height 7
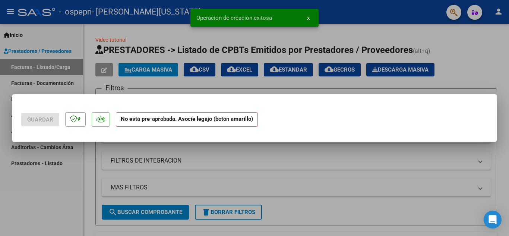
scroll to position [0, 0]
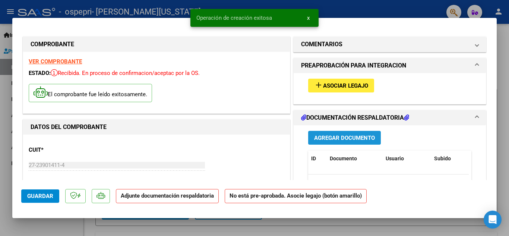
click at [341, 135] on span "Agregar Documento" at bounding box center [344, 138] width 61 height 7
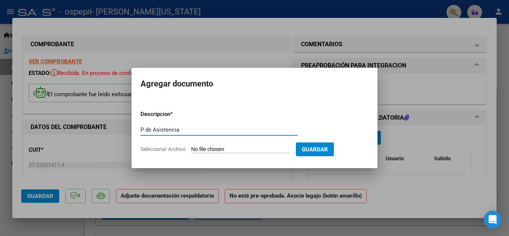
type input "P de Asistencia"
click at [229, 150] on input "Seleccionar Archivo" at bounding box center [240, 149] width 99 height 7
type input "C:\fakepath\27239014114_006_00003_00001823.pdf"
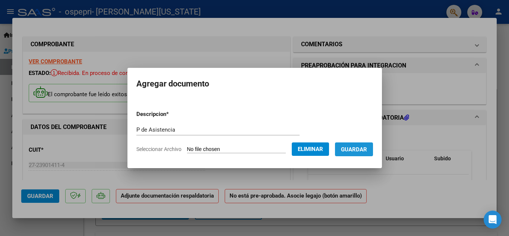
click at [366, 150] on span "Guardar" at bounding box center [354, 149] width 26 height 7
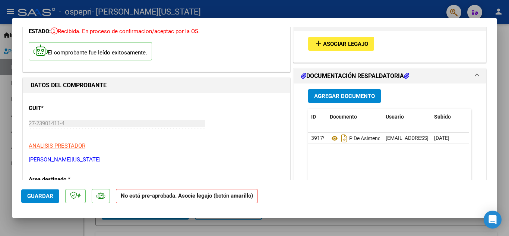
scroll to position [60, 0]
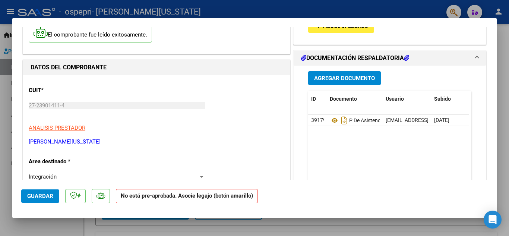
click at [32, 198] on span "Guardar" at bounding box center [40, 196] width 26 height 7
click at [36, 192] on button "Guardar" at bounding box center [40, 195] width 38 height 13
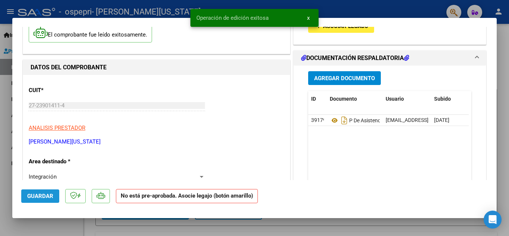
click at [36, 192] on button "Guardar" at bounding box center [40, 195] width 38 height 13
click at [6, 150] on div at bounding box center [254, 118] width 509 height 236
type input "$ 0,00"
